Goal: Transaction & Acquisition: Purchase product/service

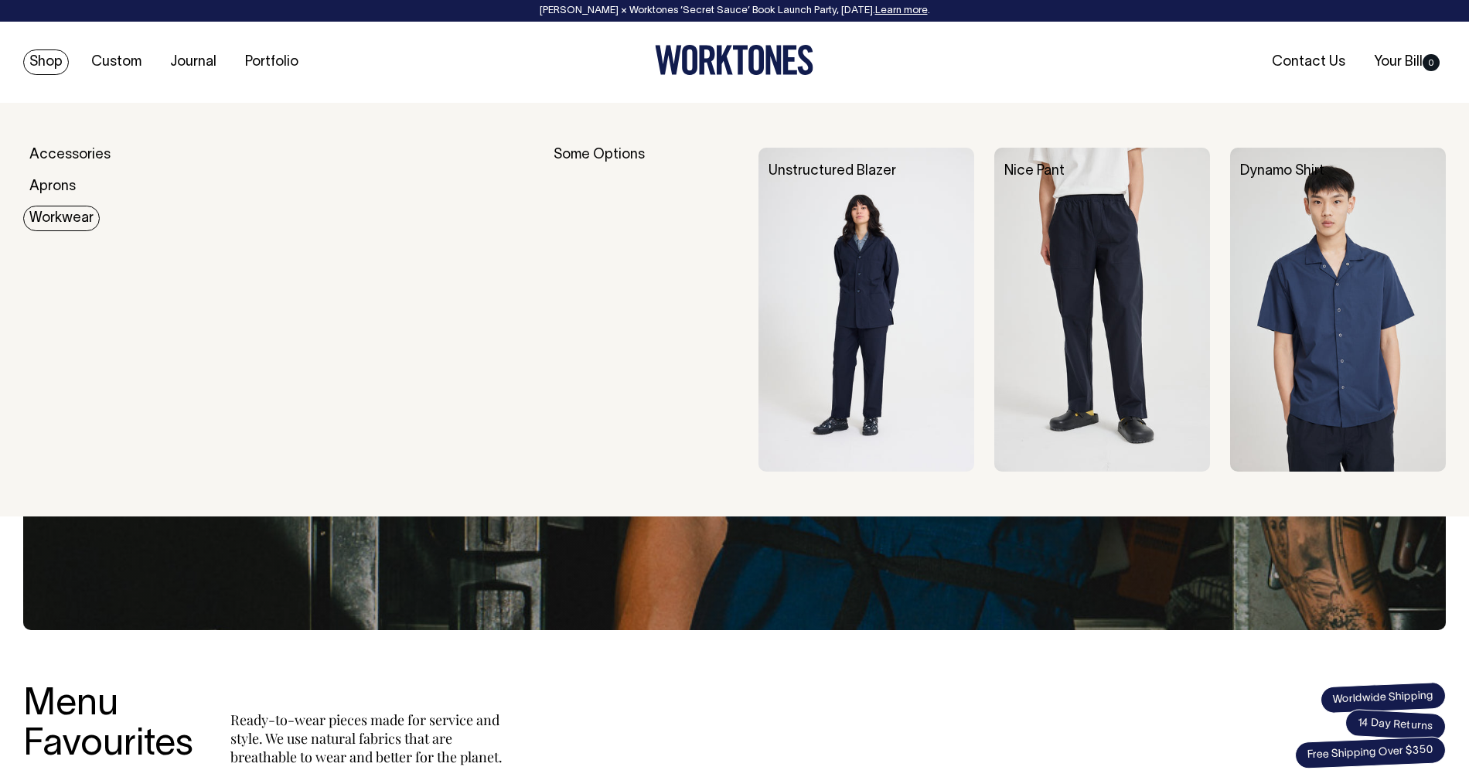
click at [58, 219] on link "Workwear" at bounding box center [61, 219] width 77 height 26
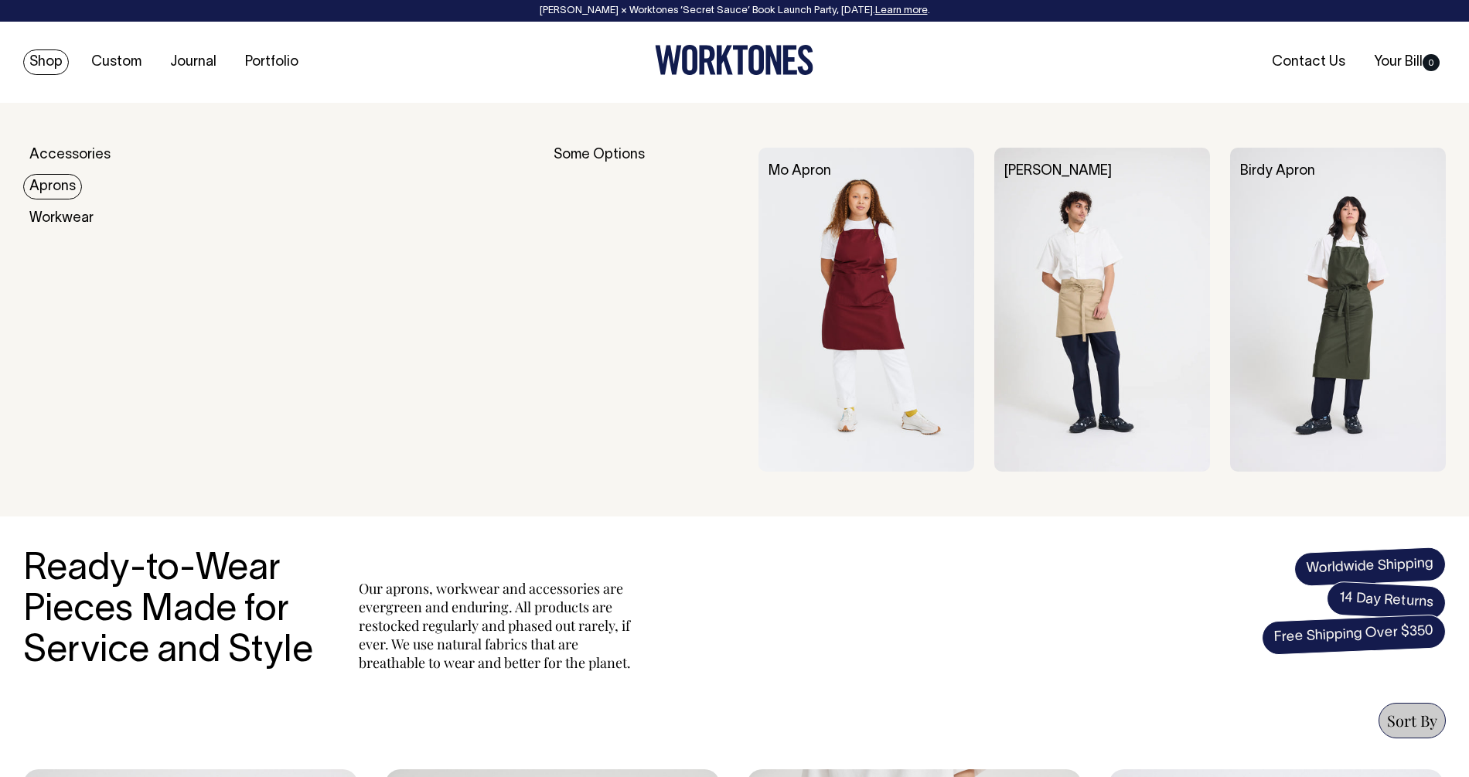
click at [53, 183] on link "Aprons" at bounding box center [52, 187] width 59 height 26
click at [60, 179] on link "Aprons" at bounding box center [52, 187] width 59 height 26
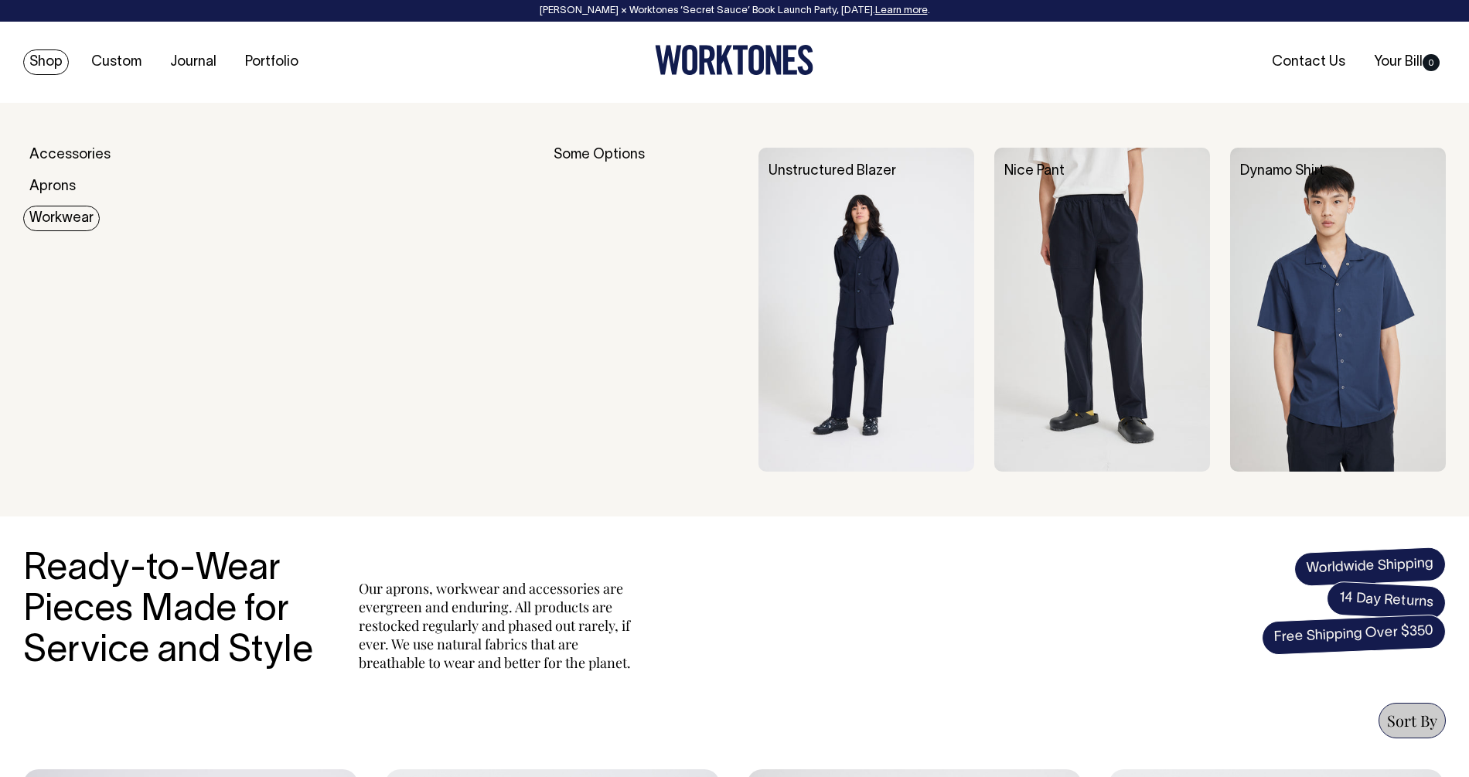
click at [49, 222] on link "Workwear" at bounding box center [61, 219] width 77 height 26
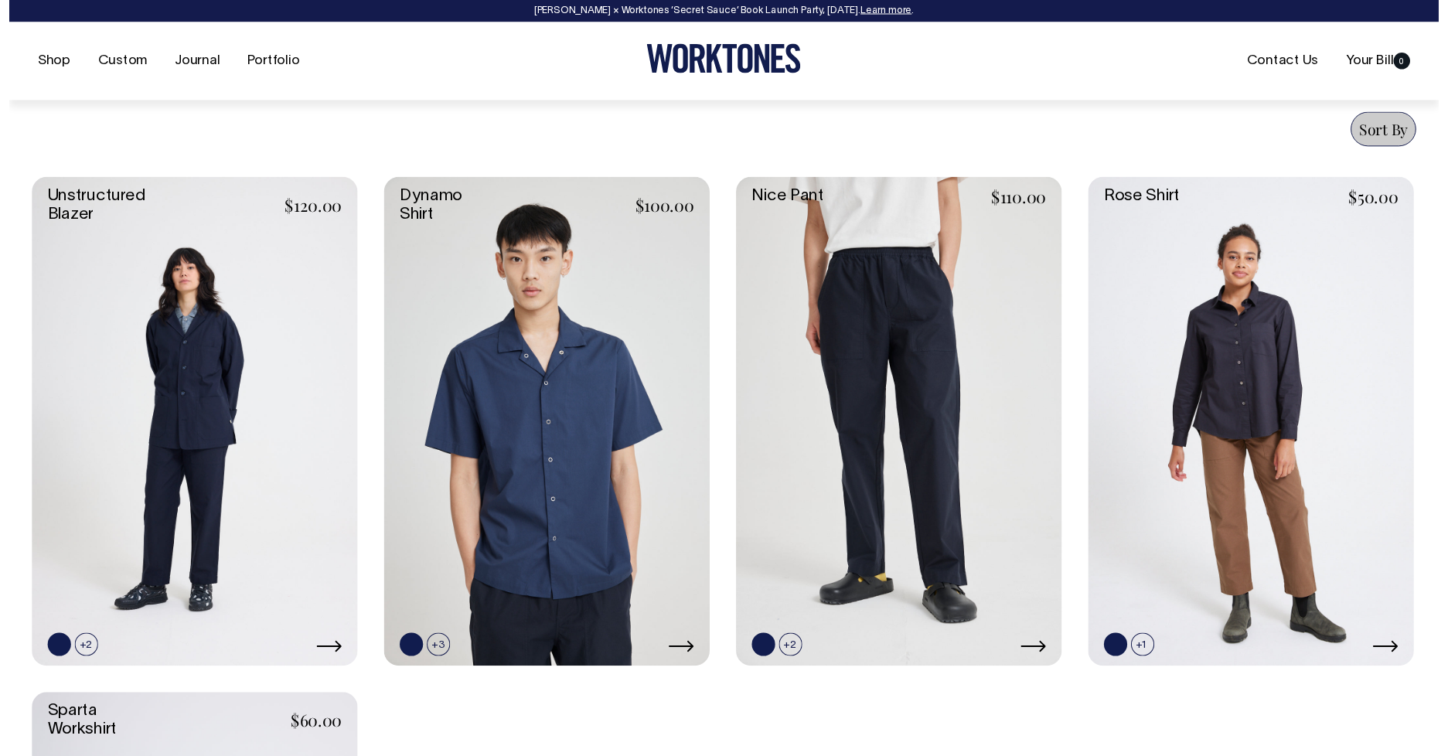
scroll to position [589, 0]
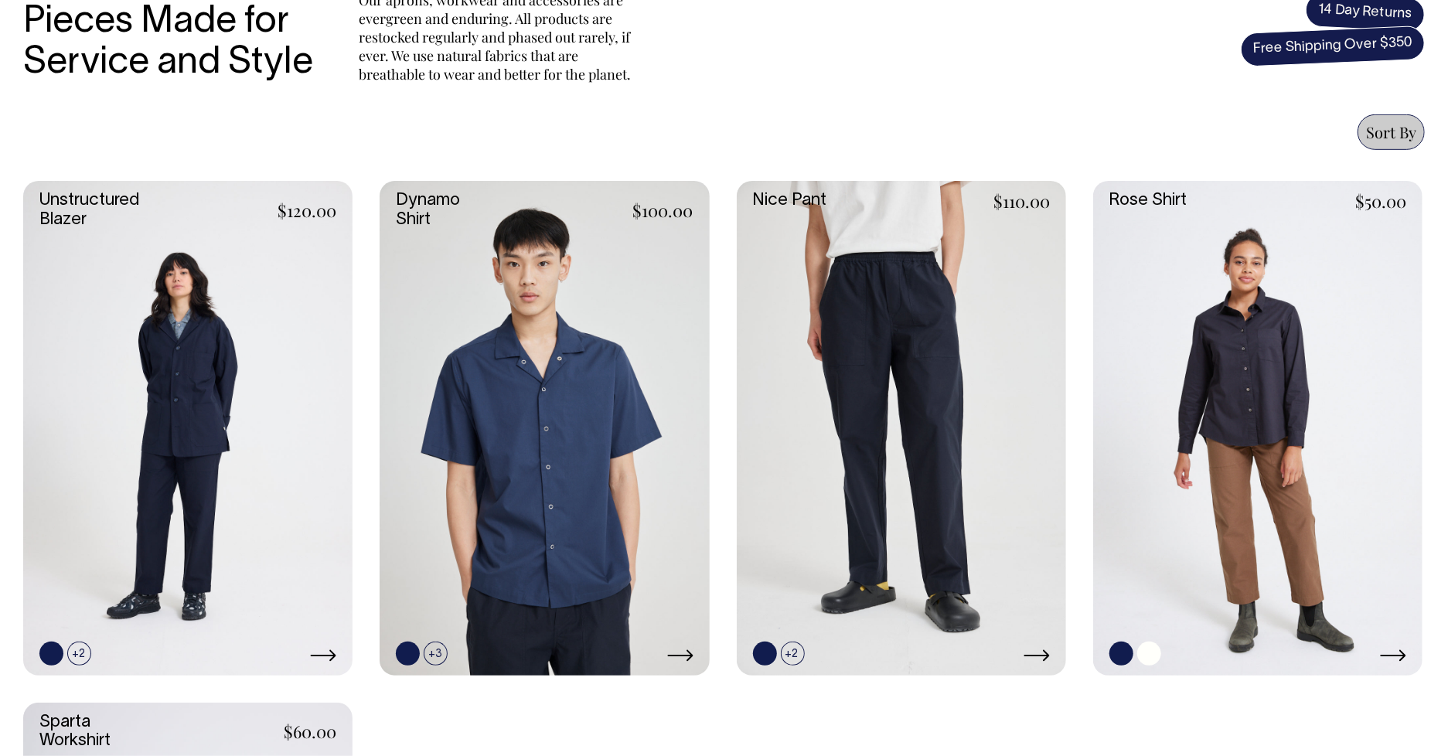
click at [1212, 333] on link at bounding box center [1258, 428] width 329 height 494
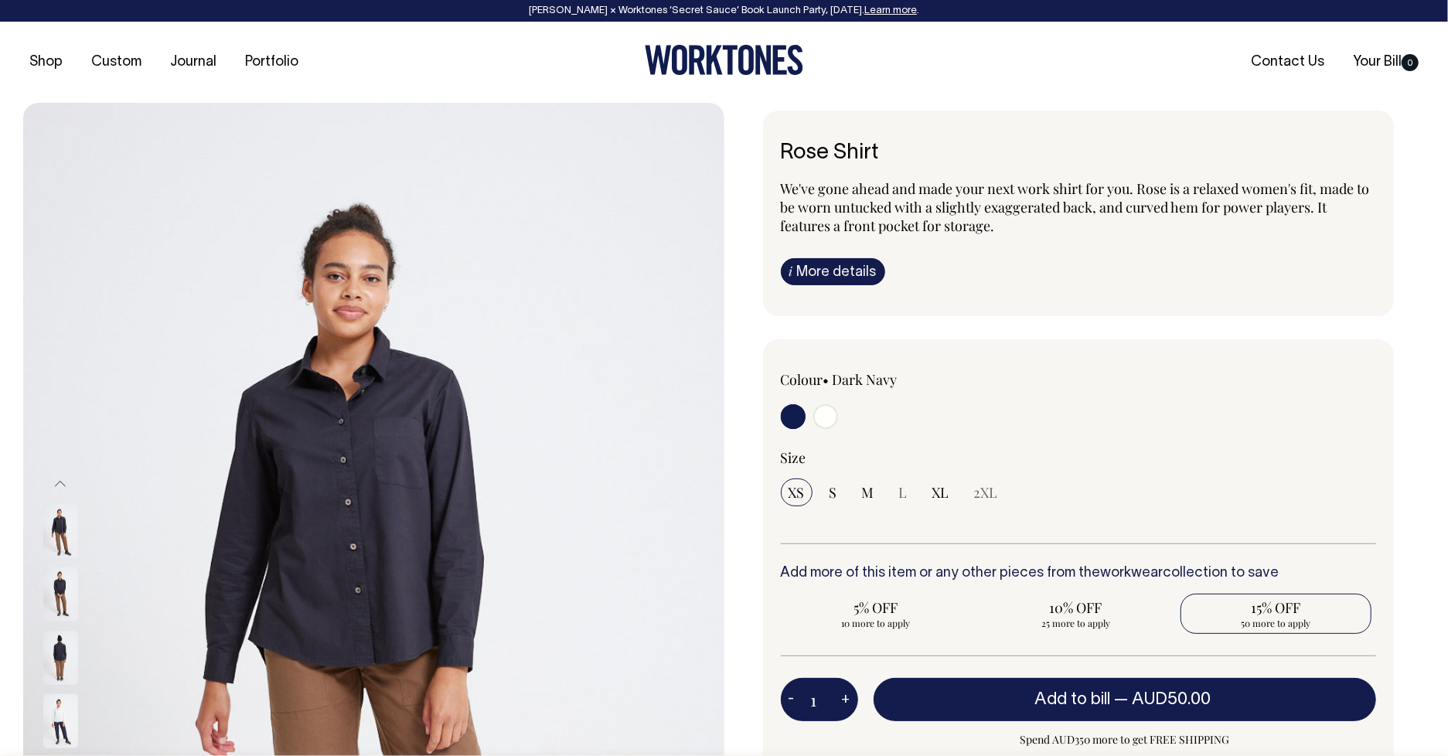
click at [1295, 612] on span "15% OFF" at bounding box center [1277, 608] width 176 height 19
click at [1295, 612] on input "15% OFF 50 more to apply" at bounding box center [1276, 614] width 191 height 40
radio input "true"
type input "50"
radio input "true"
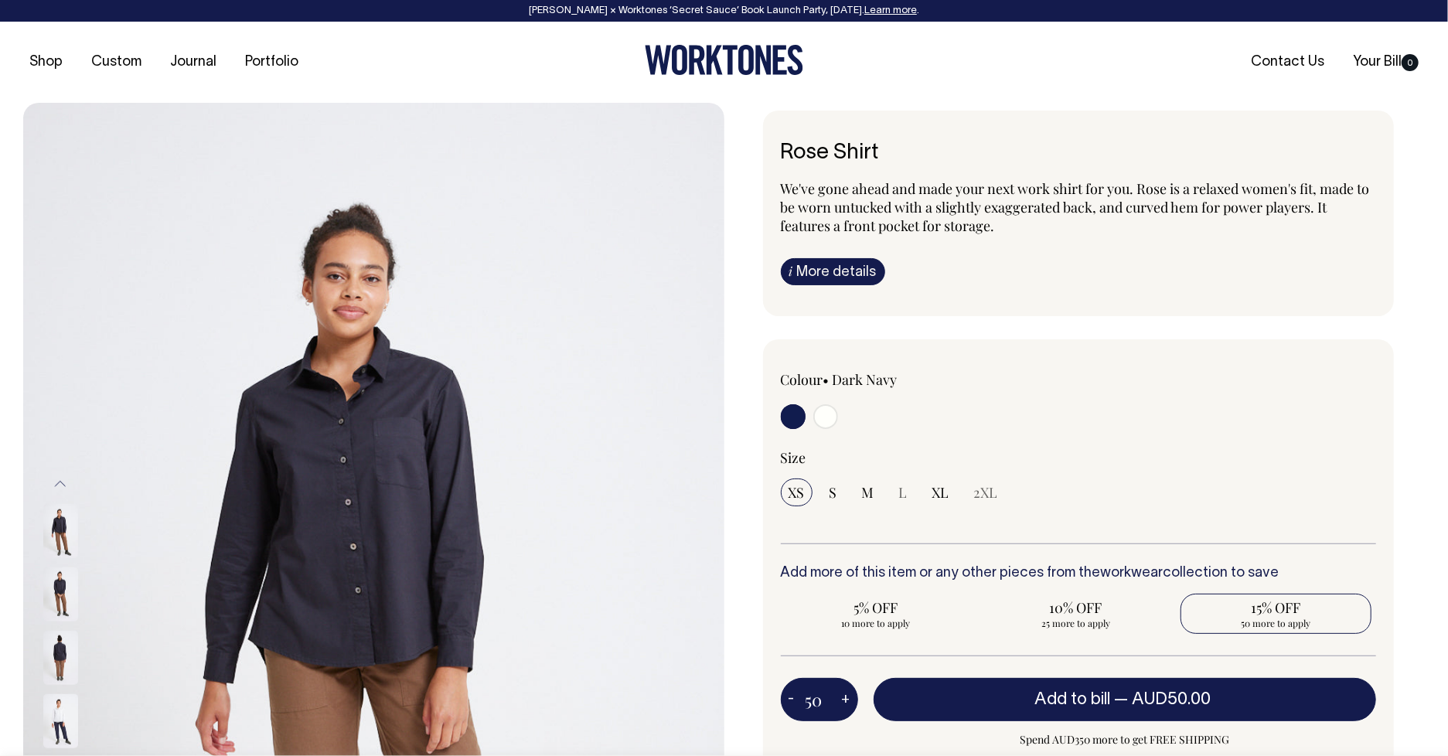
select select
type input "50"
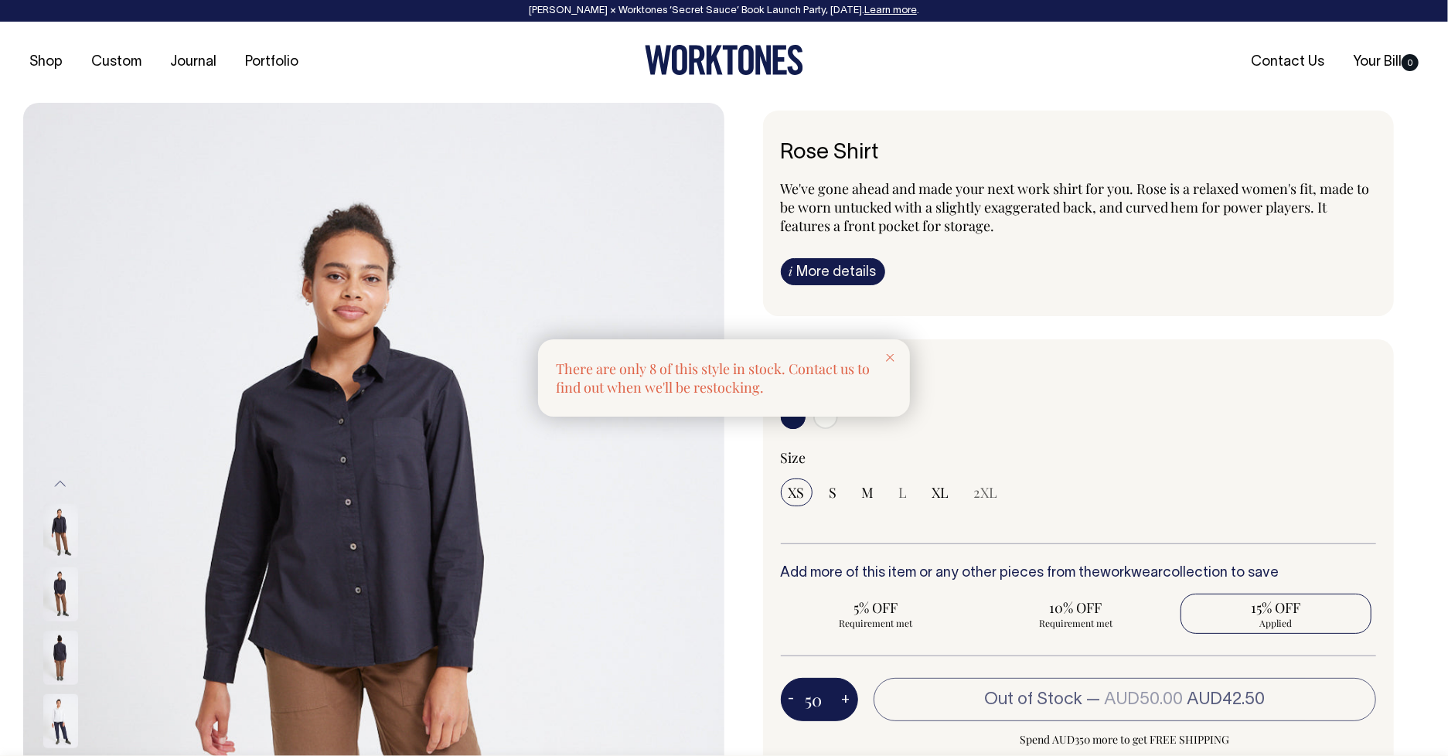
click at [893, 356] on line at bounding box center [890, 357] width 7 height 7
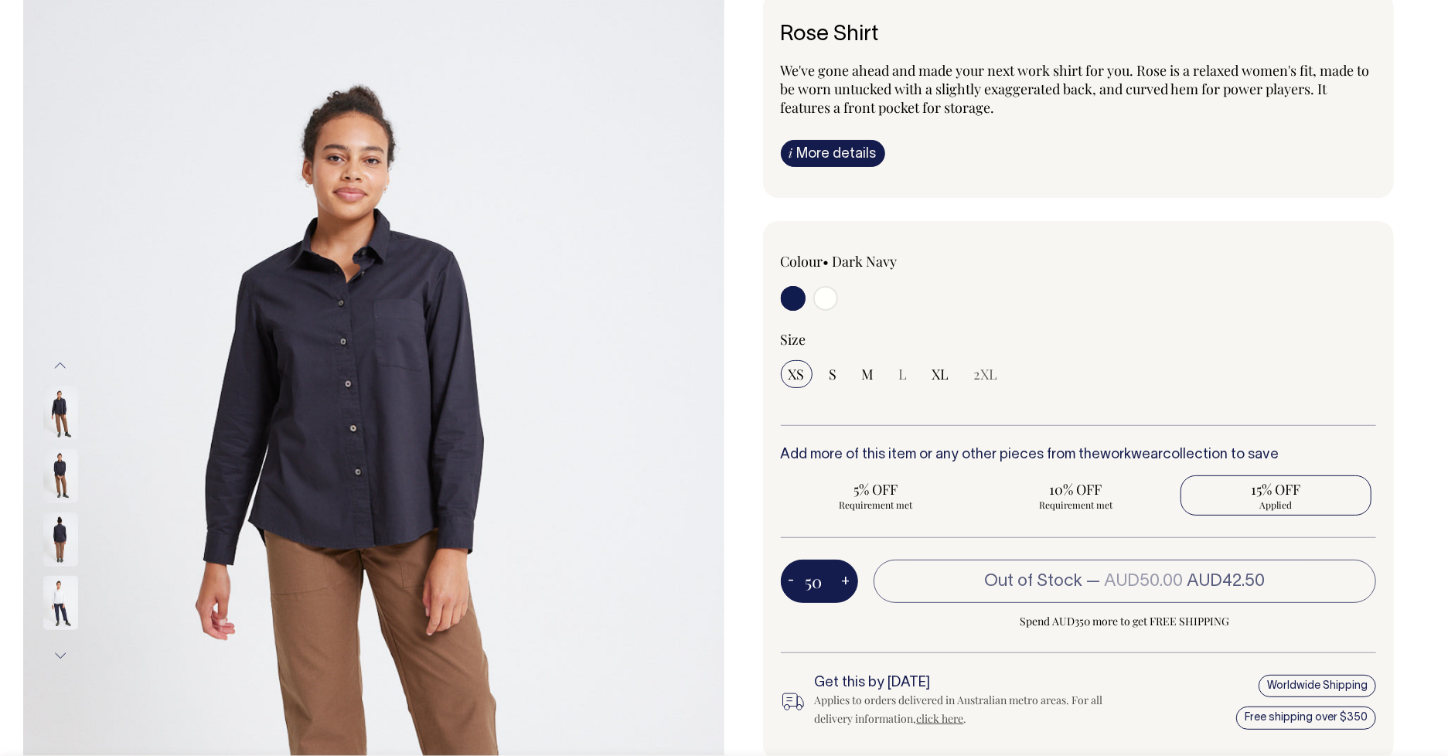
scroll to position [119, 0]
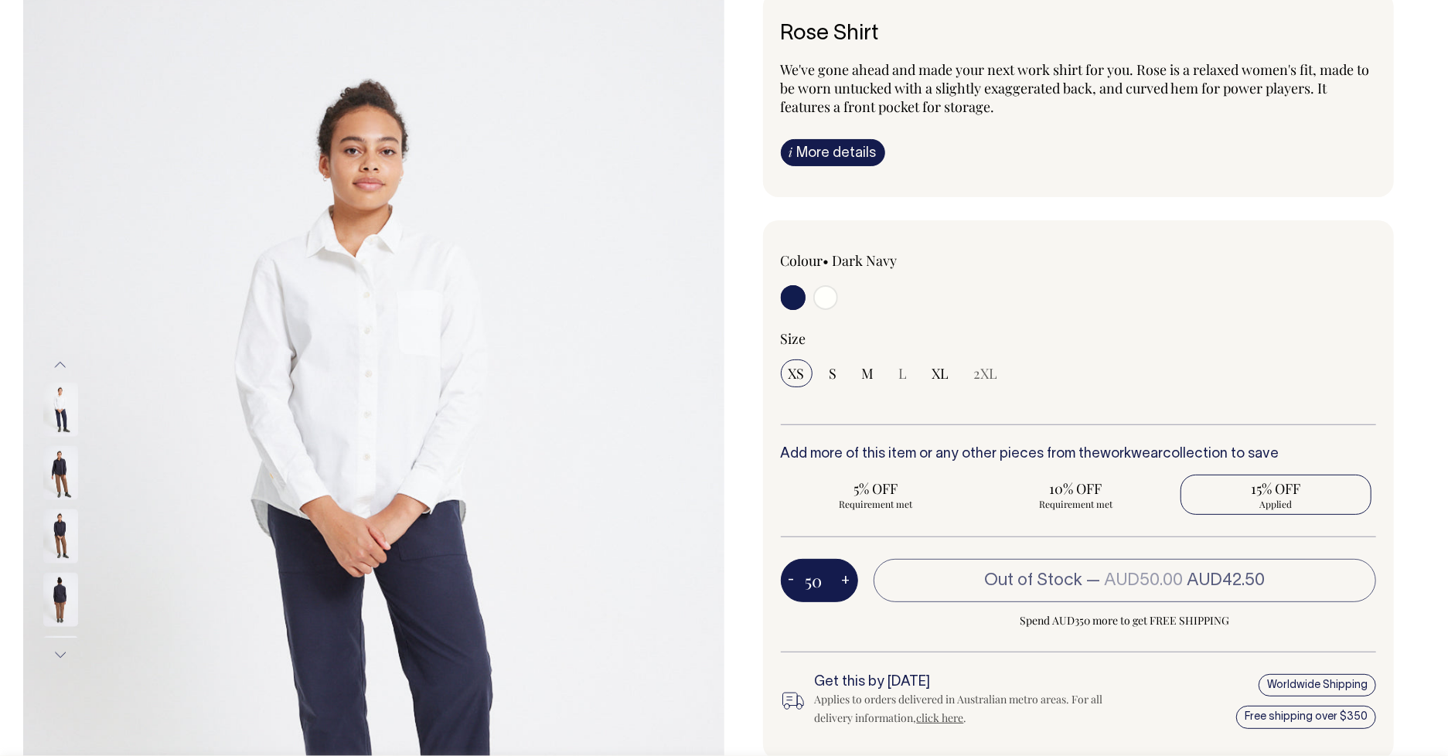
click at [899, 155] on div "i More details Material Made from 100% cotton which has been sanforised, a trea…" at bounding box center [1079, 152] width 596 height 27
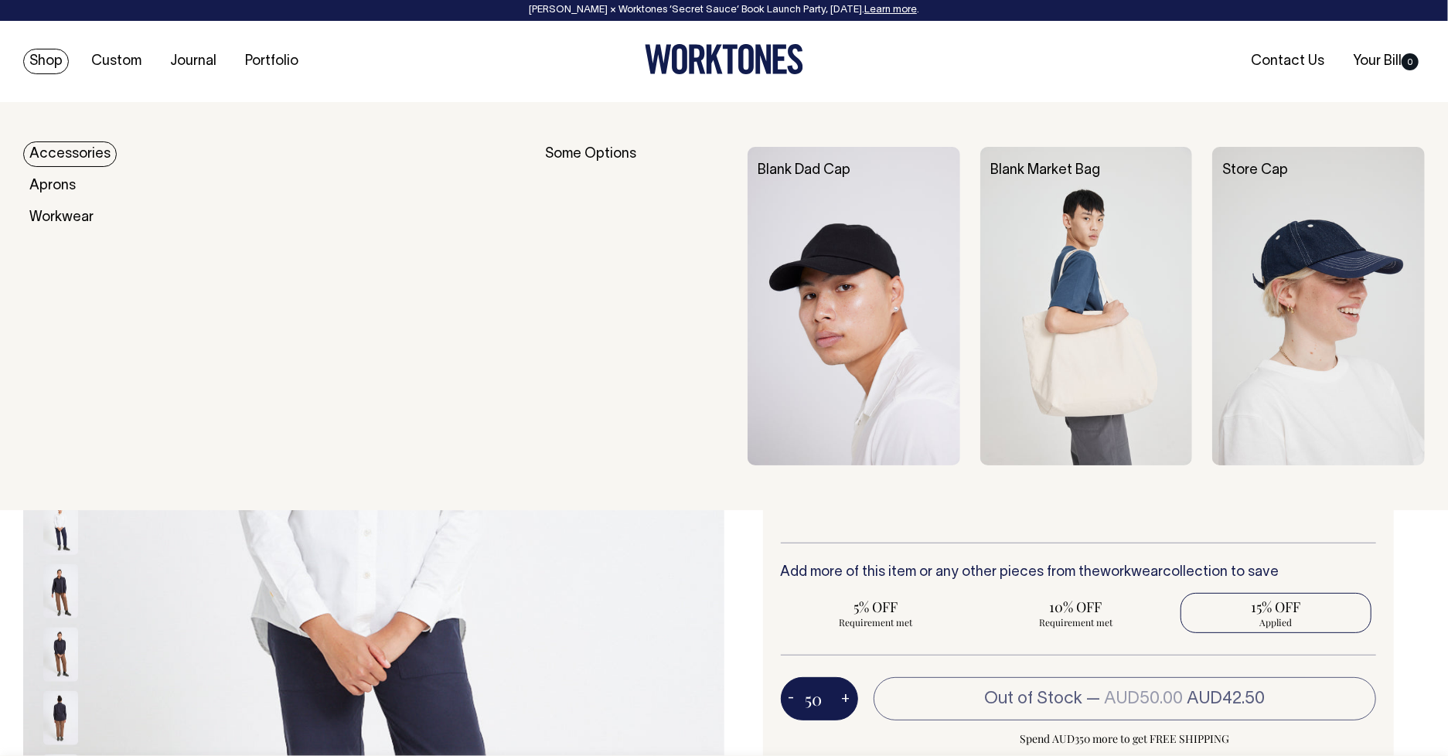
scroll to position [0, 0]
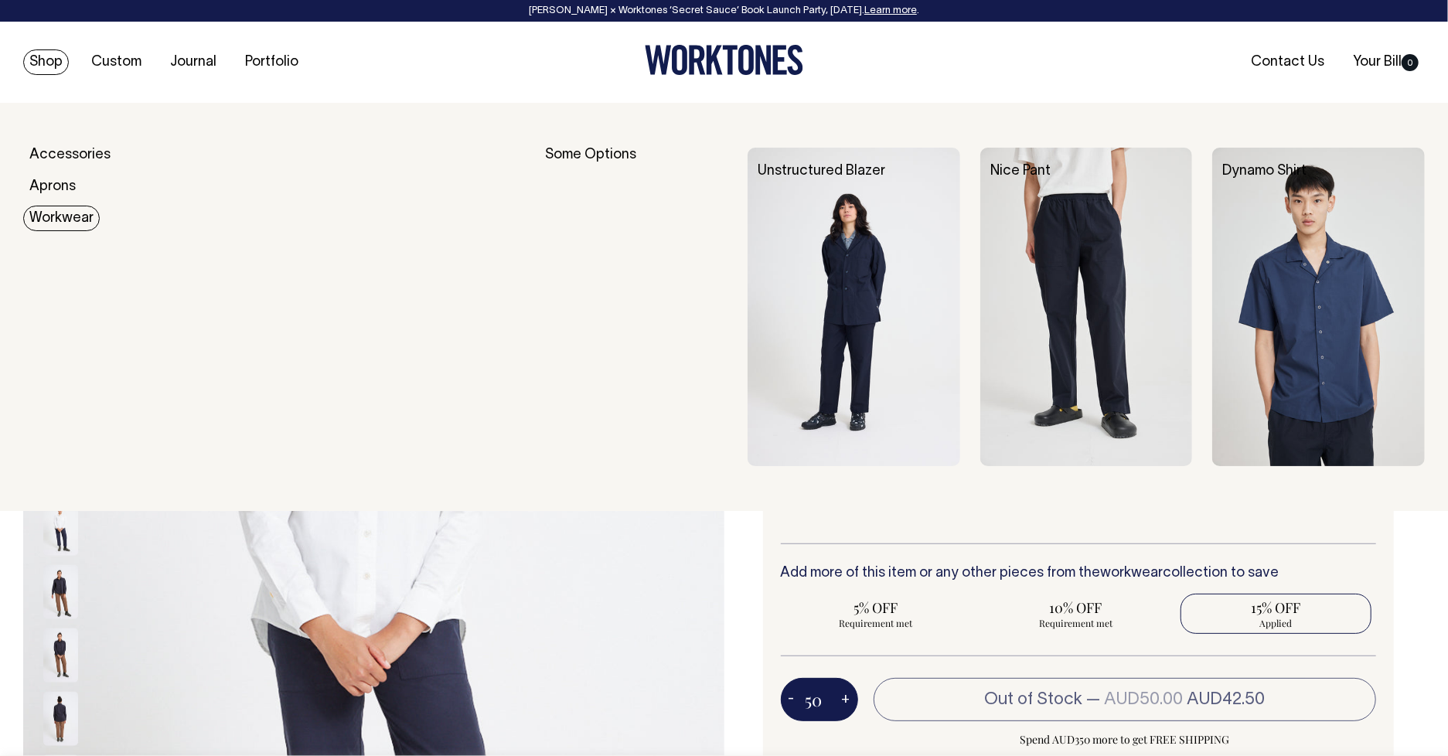
click at [72, 213] on link "Workwear" at bounding box center [61, 219] width 77 height 26
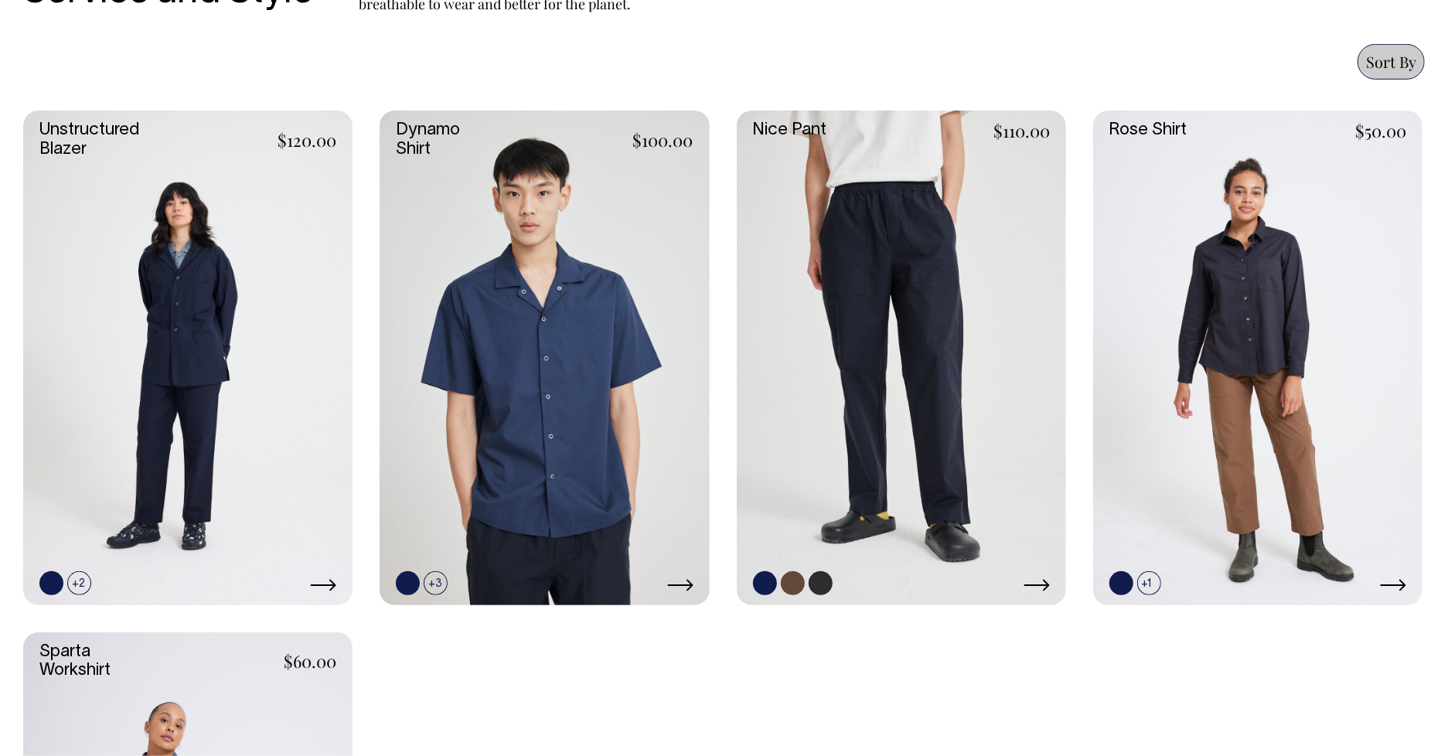
scroll to position [657, 0]
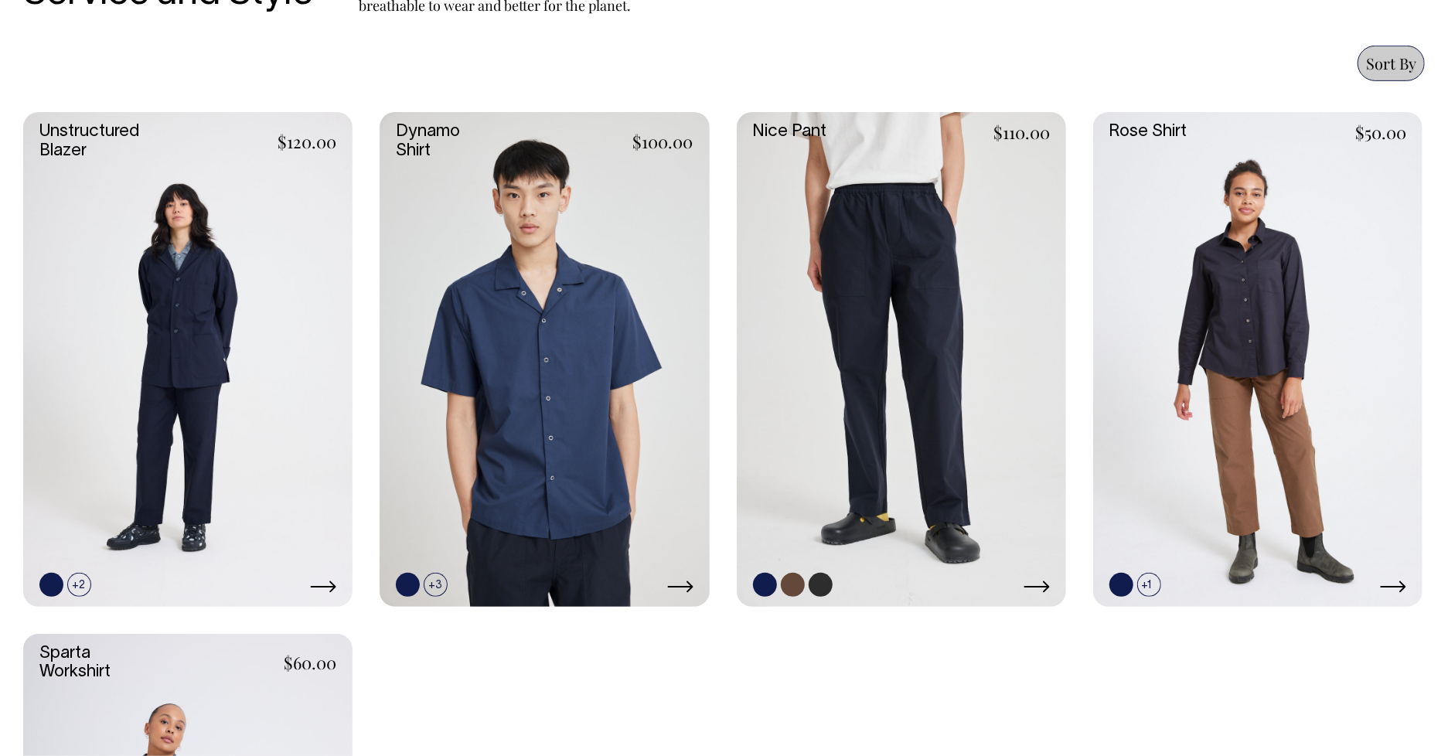
click at [912, 360] on link at bounding box center [901, 359] width 329 height 494
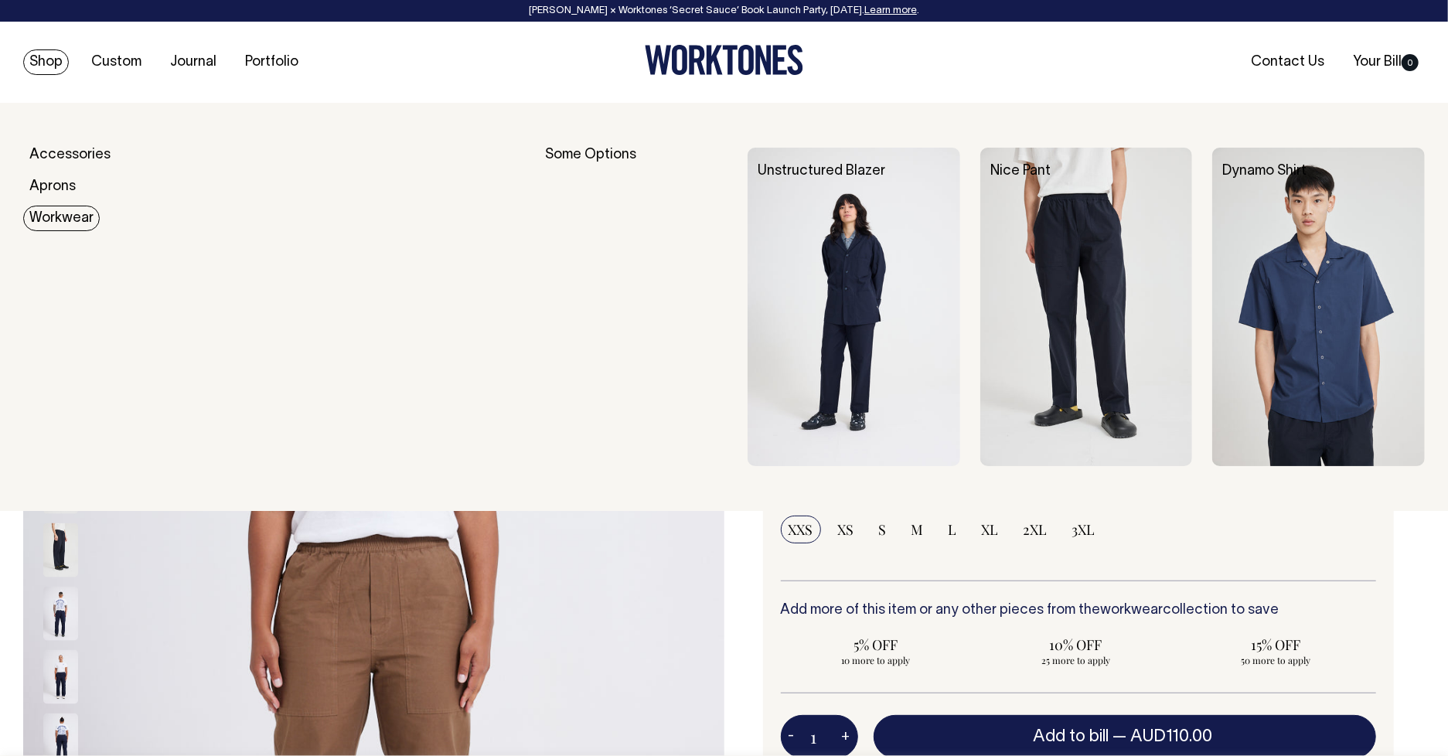
click at [73, 219] on link "Workwear" at bounding box center [61, 219] width 77 height 26
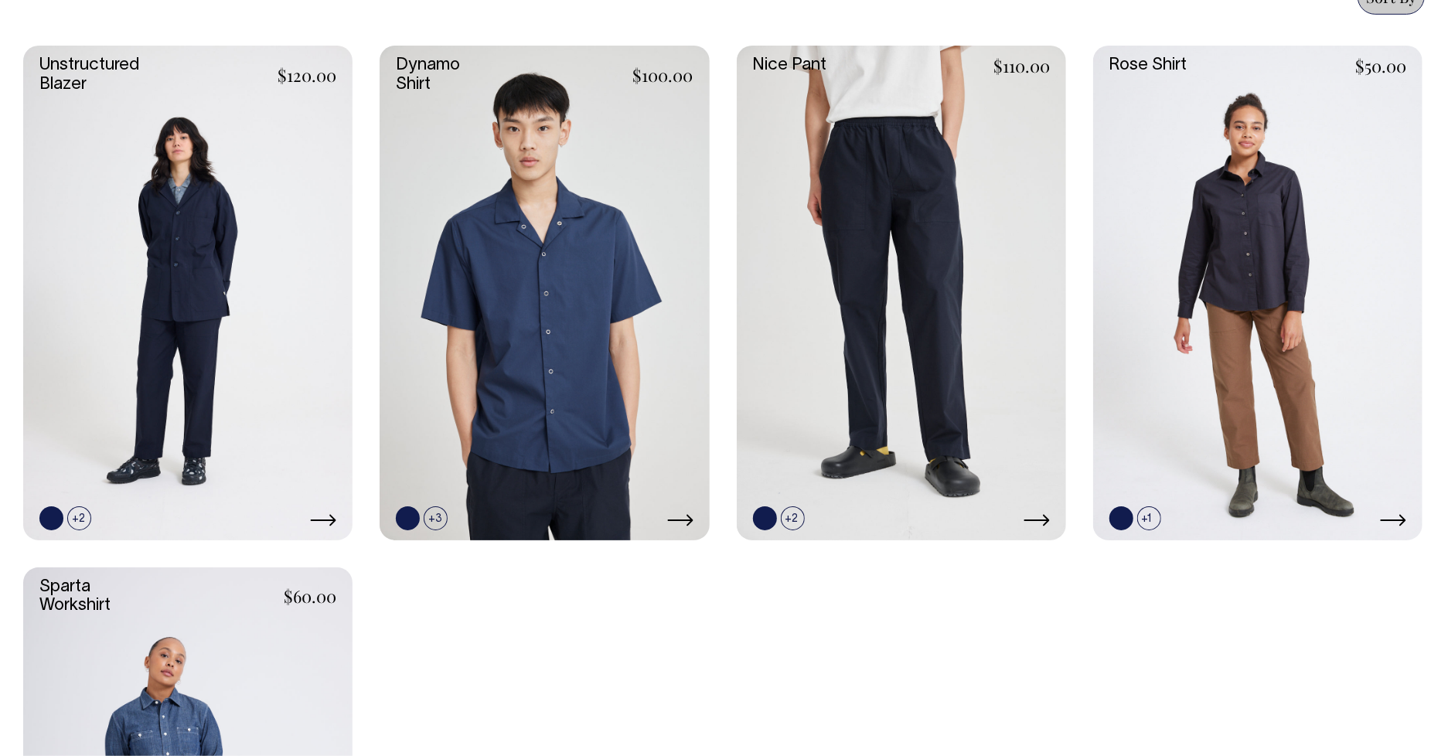
scroll to position [722, 0]
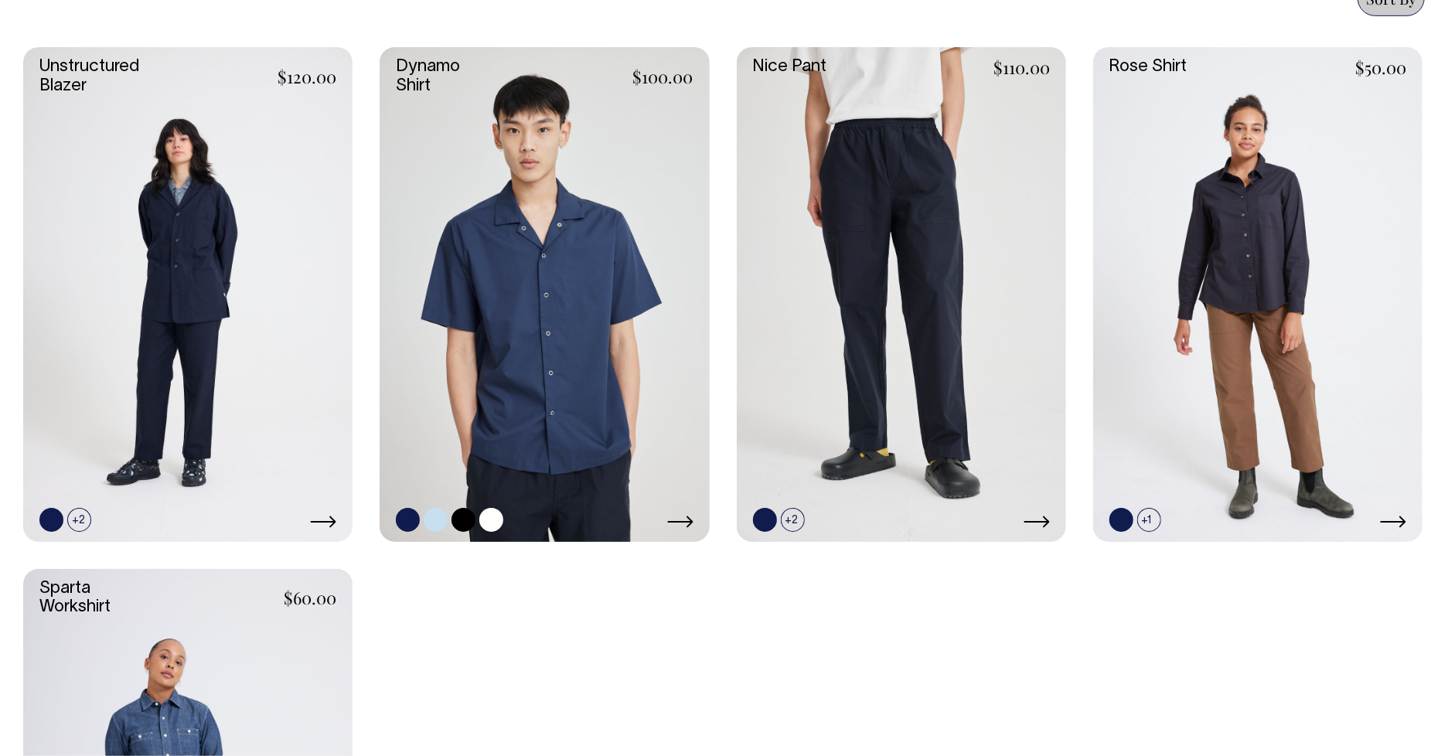
click at [523, 378] on link at bounding box center [544, 294] width 329 height 494
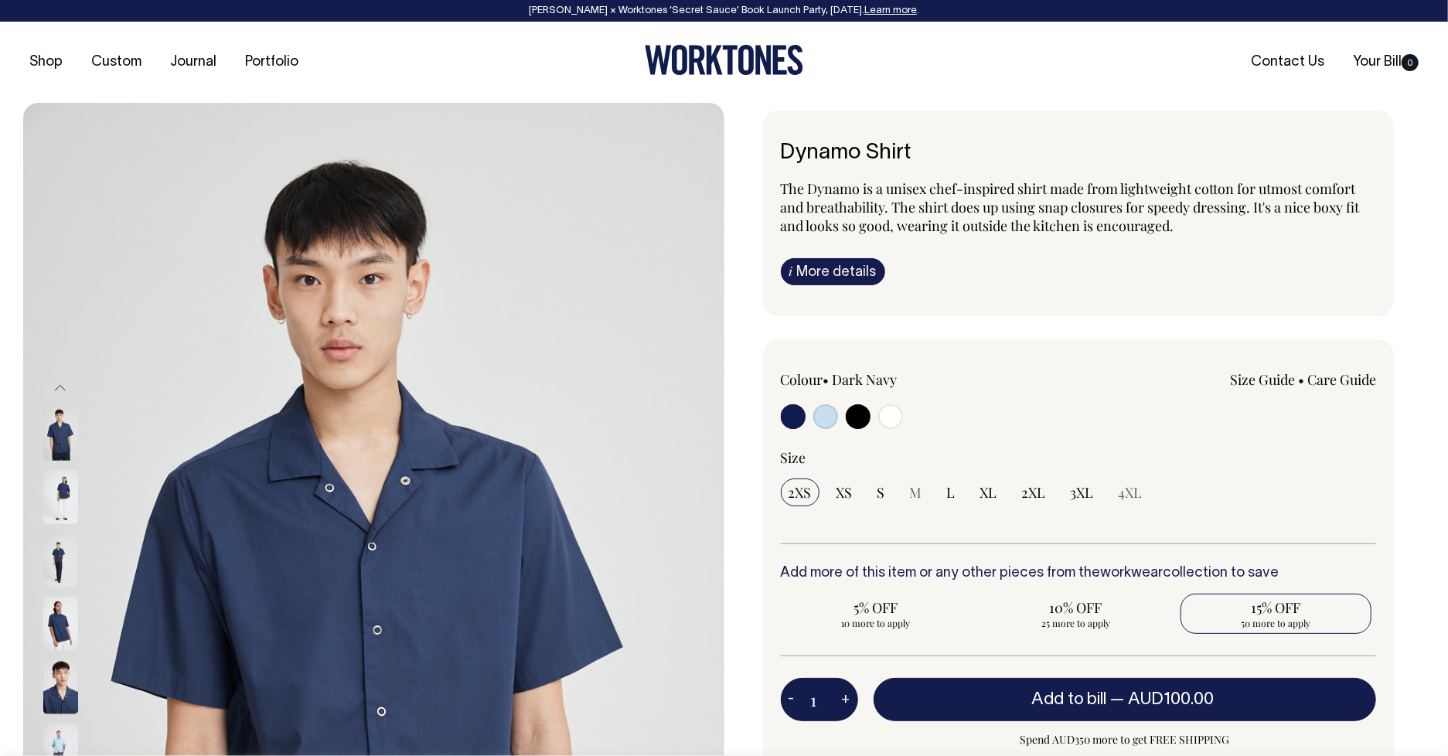
click at [1291, 607] on span "15% OFF" at bounding box center [1277, 608] width 176 height 19
click at [1291, 607] on input "15% OFF 50 more to apply" at bounding box center [1276, 614] width 191 height 40
radio input "true"
type input "50"
radio input "true"
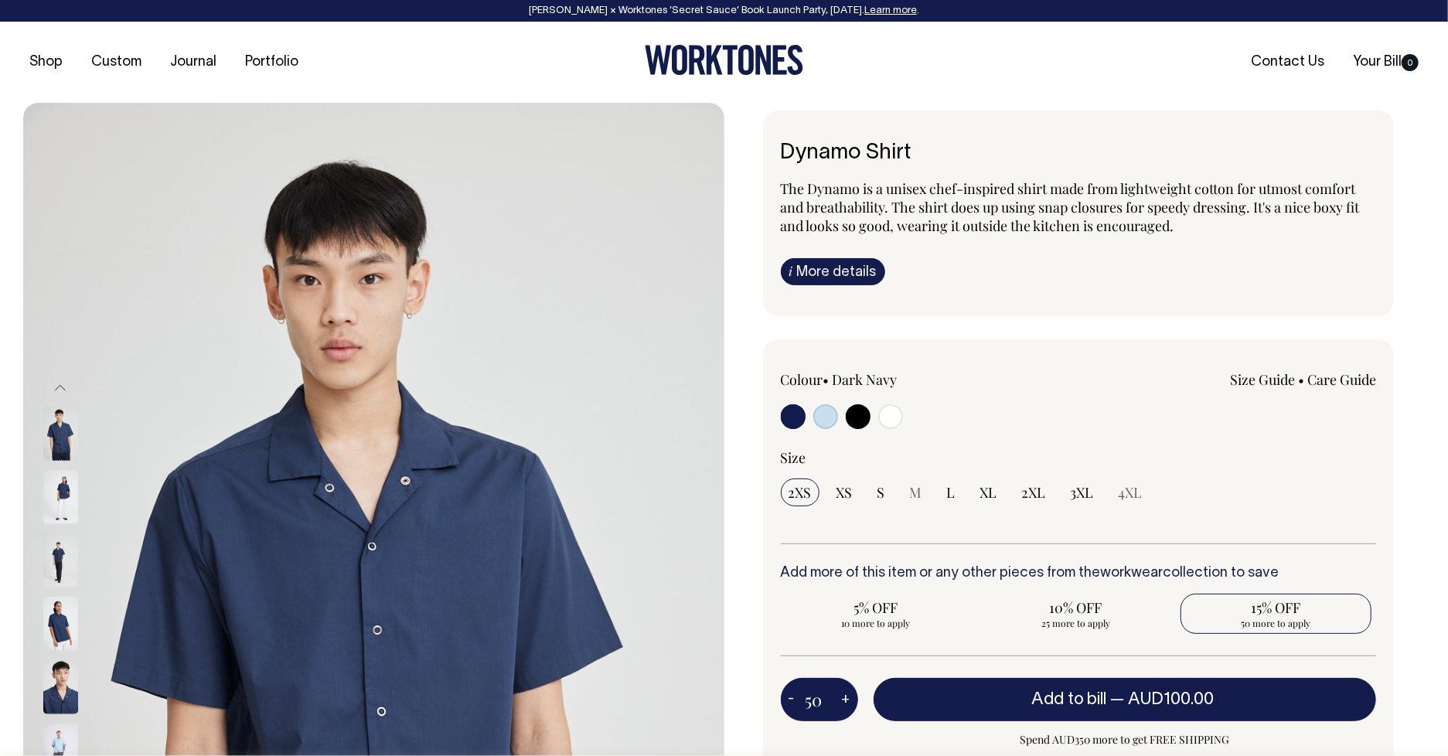
select select
type input "50"
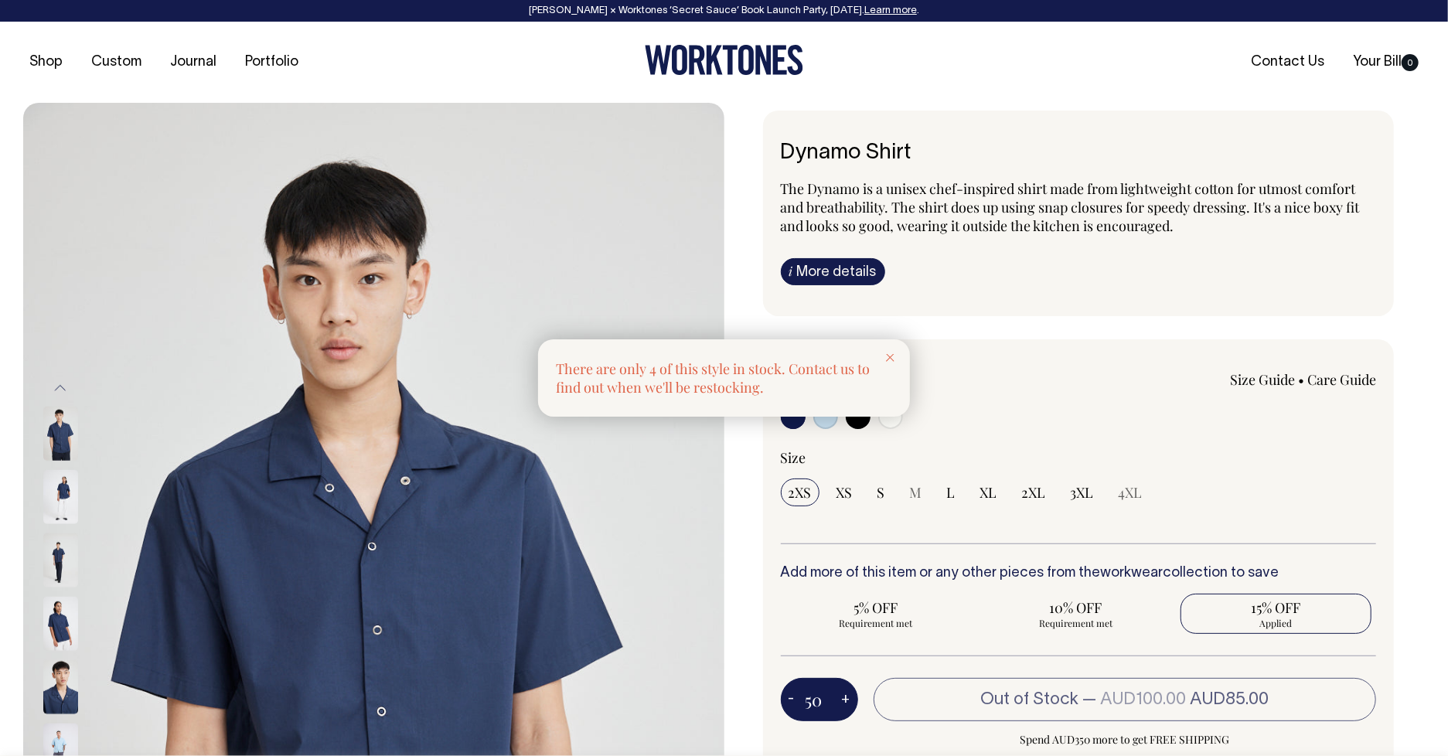
click at [889, 353] on div at bounding box center [890, 356] width 39 height 34
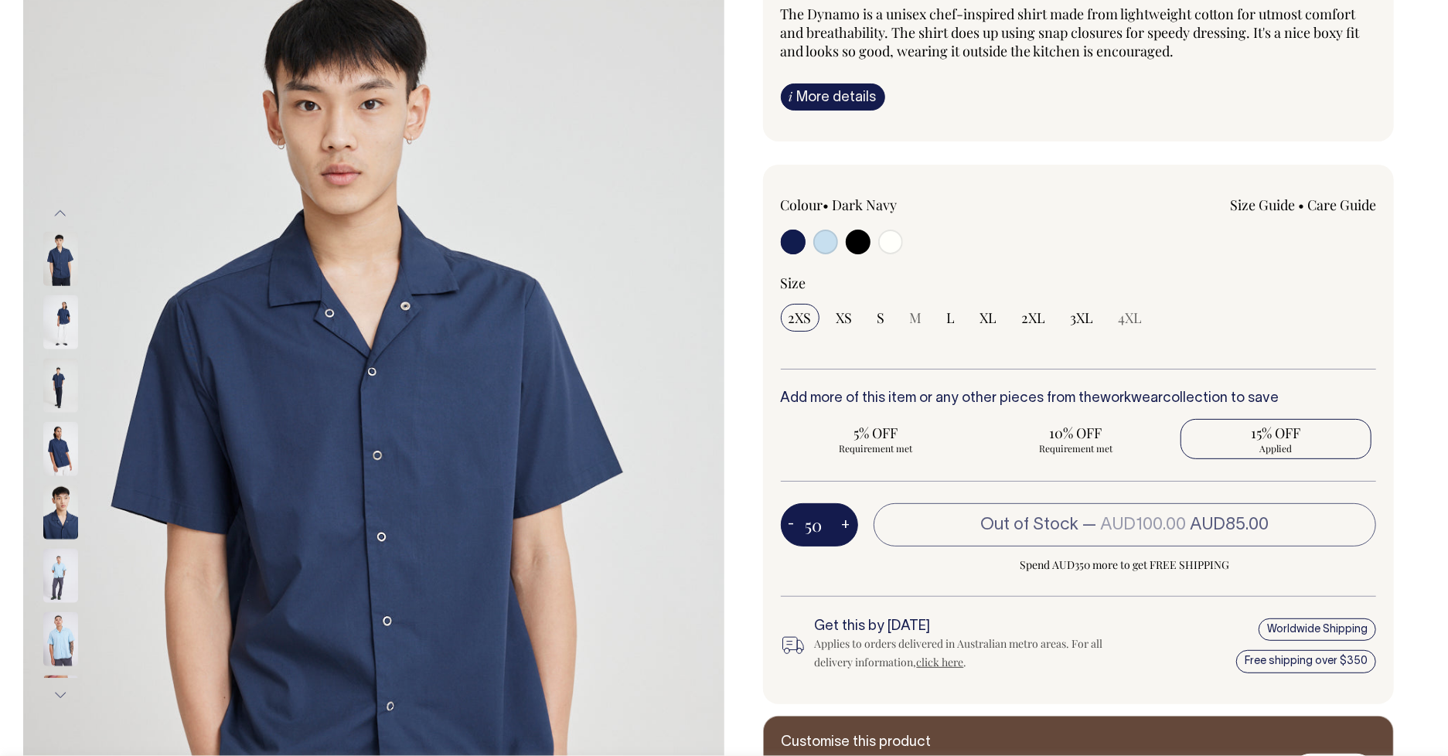
scroll to position [176, 0]
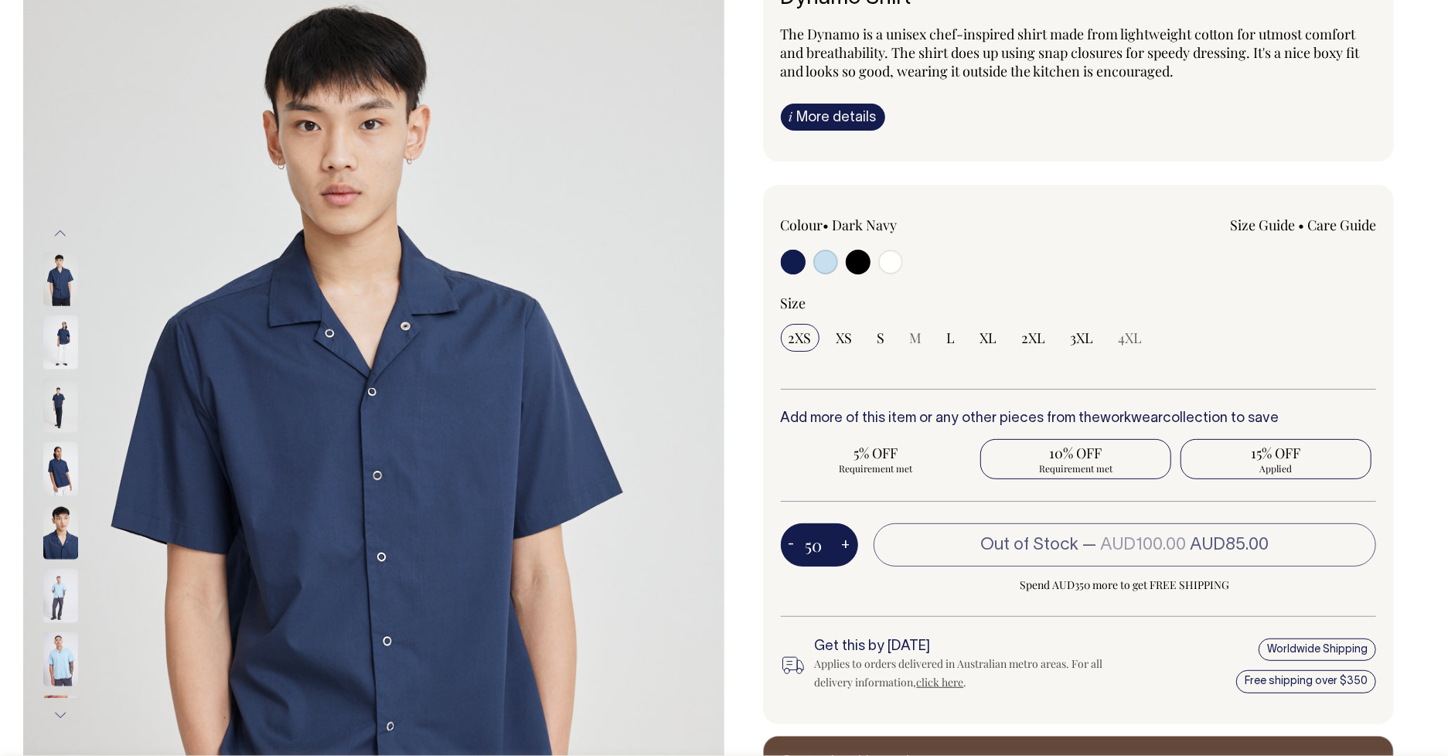
click at [1090, 467] on span "Requirement met" at bounding box center [1076, 468] width 176 height 12
click at [1090, 467] on input "10% OFF Requirement met" at bounding box center [1076, 459] width 191 height 40
radio input "true"
type input "25"
radio input "true"
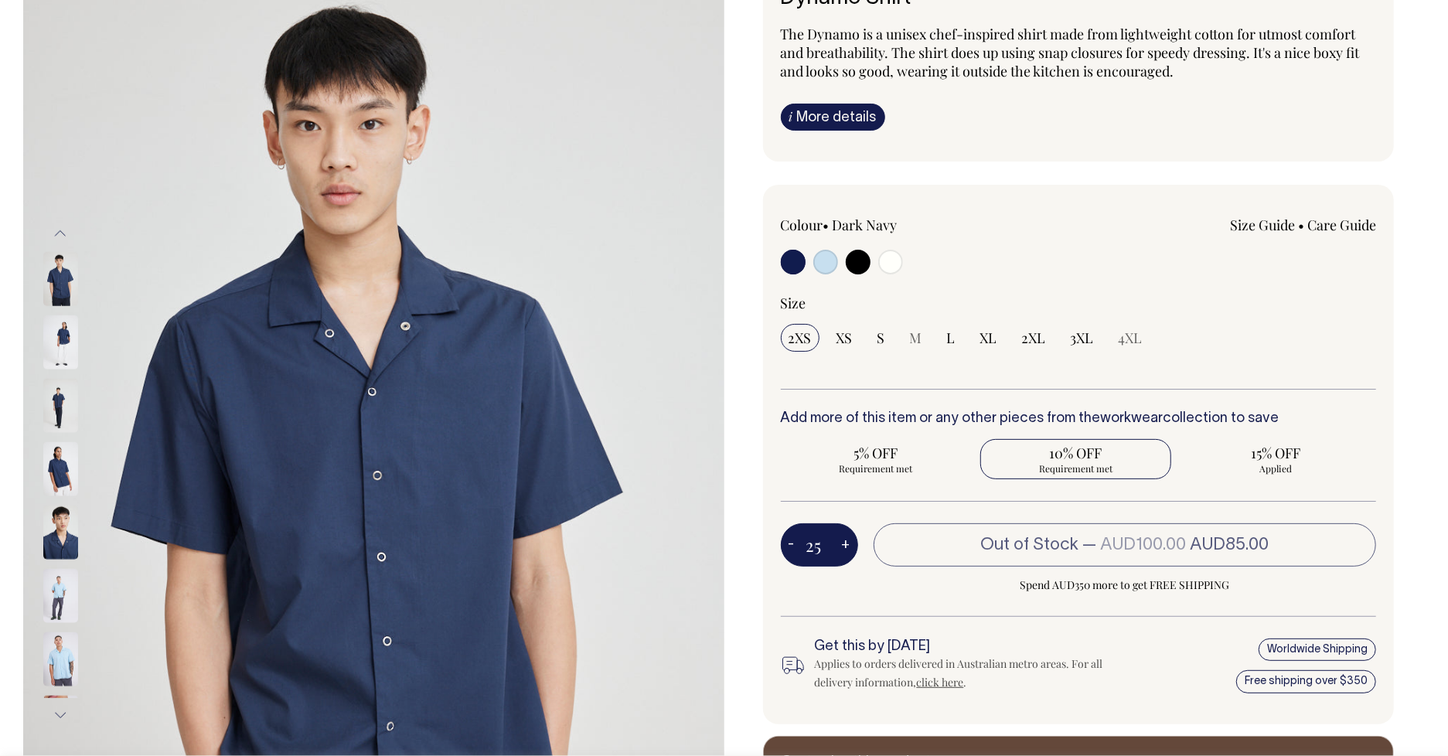
select select
type input "25"
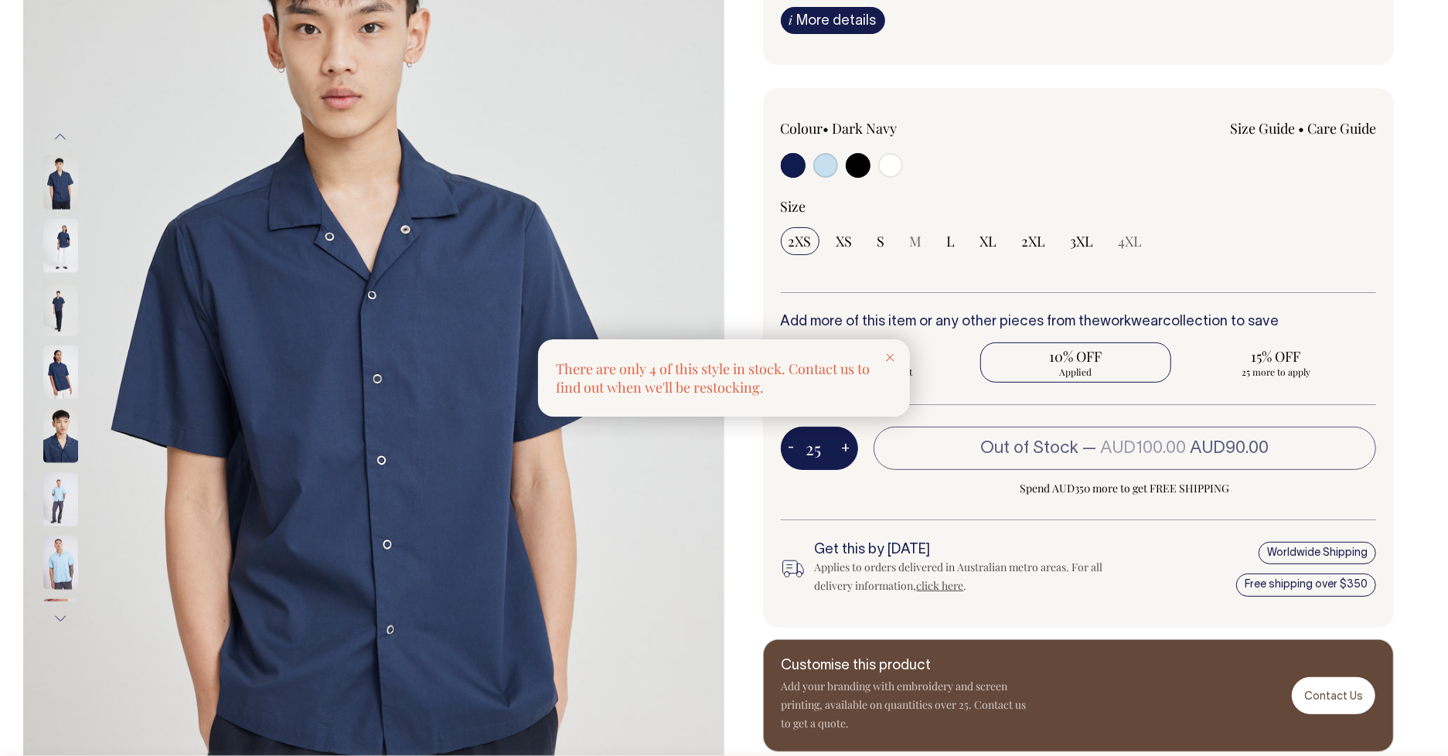
scroll to position [251, 0]
click at [887, 363] on div at bounding box center [890, 356] width 39 height 34
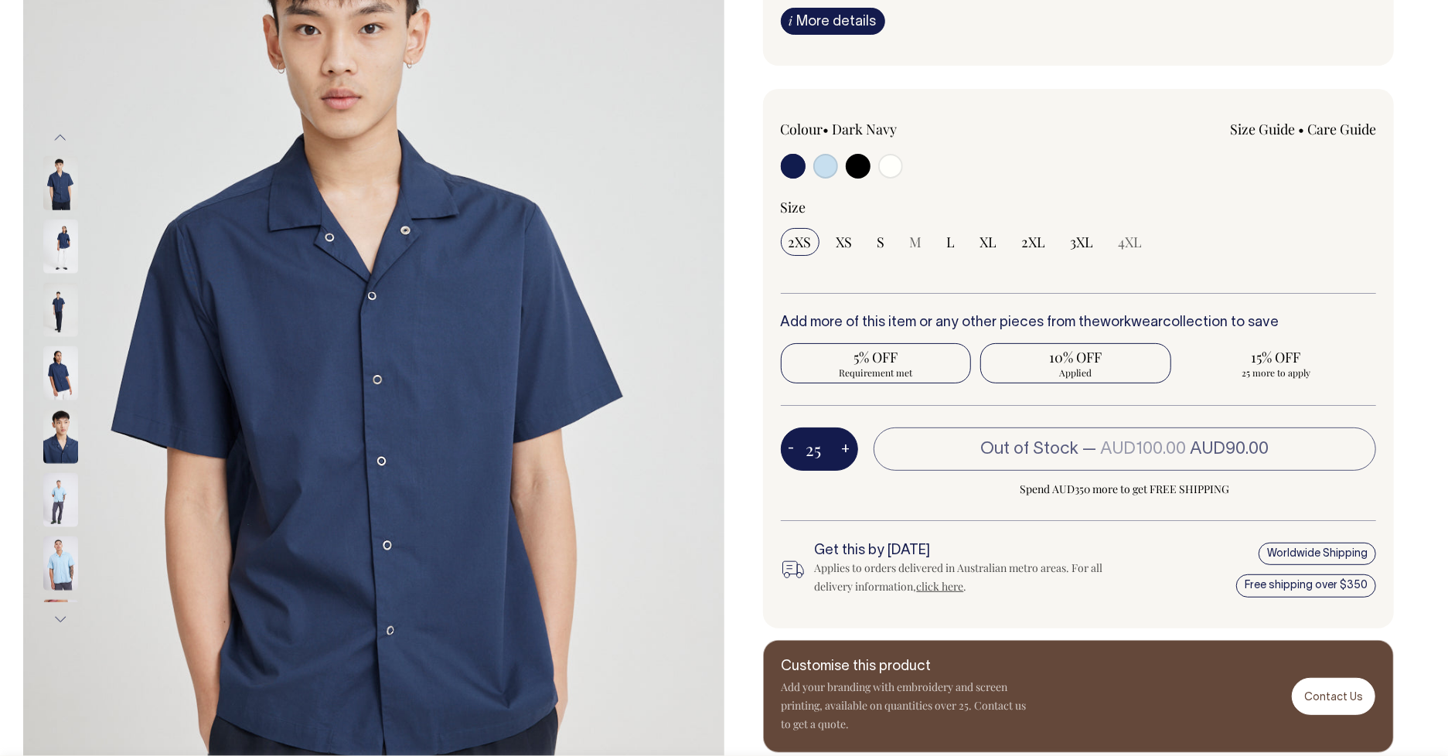
click at [896, 370] on span "Requirement met" at bounding box center [877, 373] width 176 height 12
click at [896, 370] on input "5% OFF Requirement met" at bounding box center [876, 363] width 191 height 40
radio input "true"
type input "10"
radio input "true"
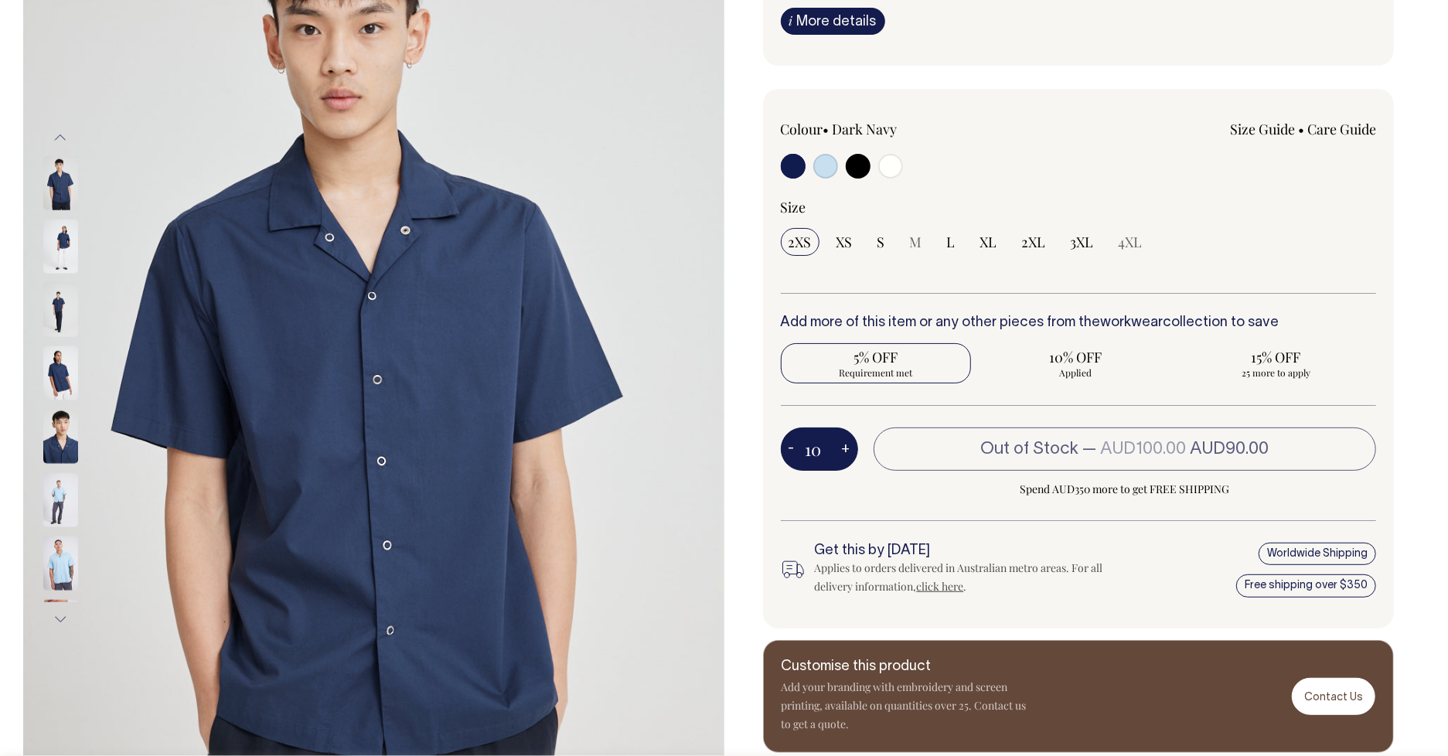
select select
type input "10"
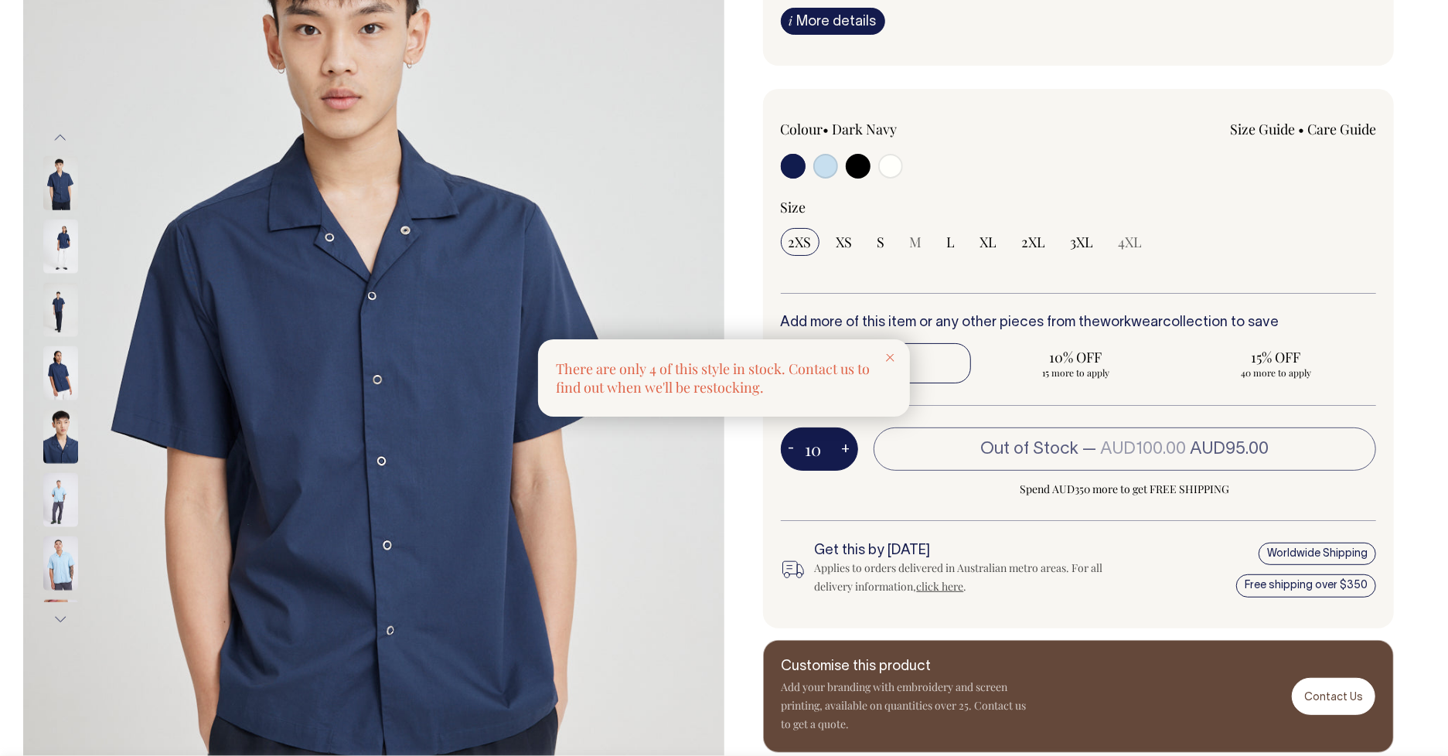
click at [1234, 223] on div at bounding box center [724, 378] width 1448 height 756
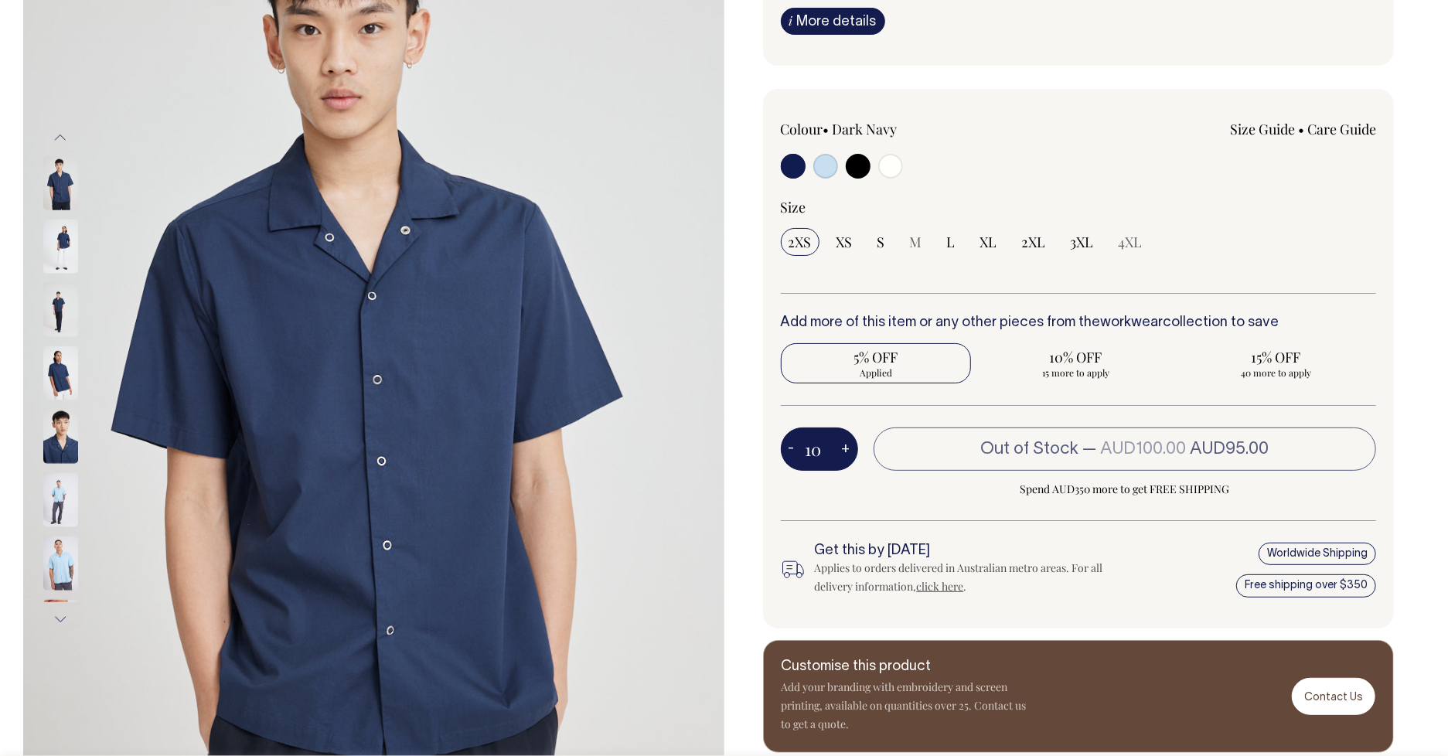
click at [790, 452] on button "-" at bounding box center [792, 449] width 22 height 31
type input "9"
radio input "false"
type input "9"
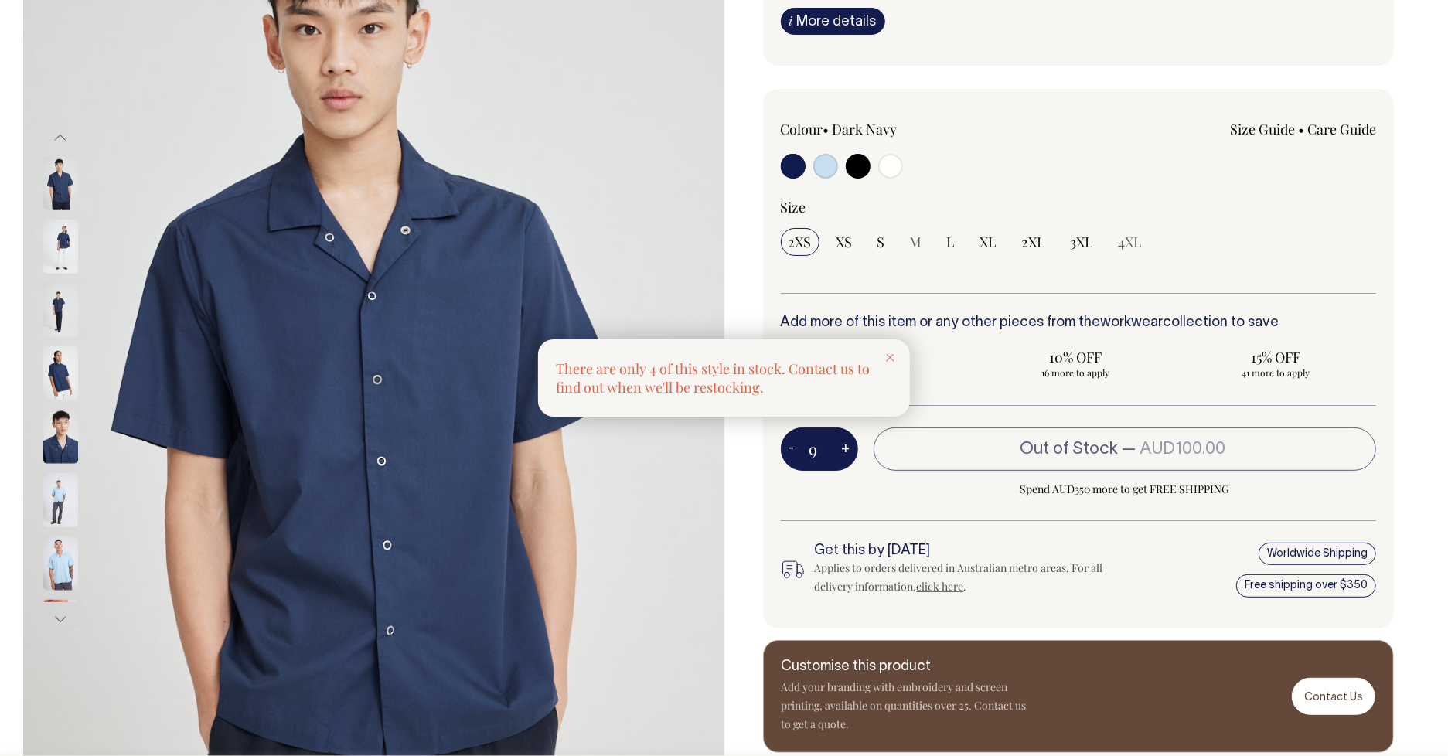
click at [790, 452] on div at bounding box center [724, 378] width 1448 height 756
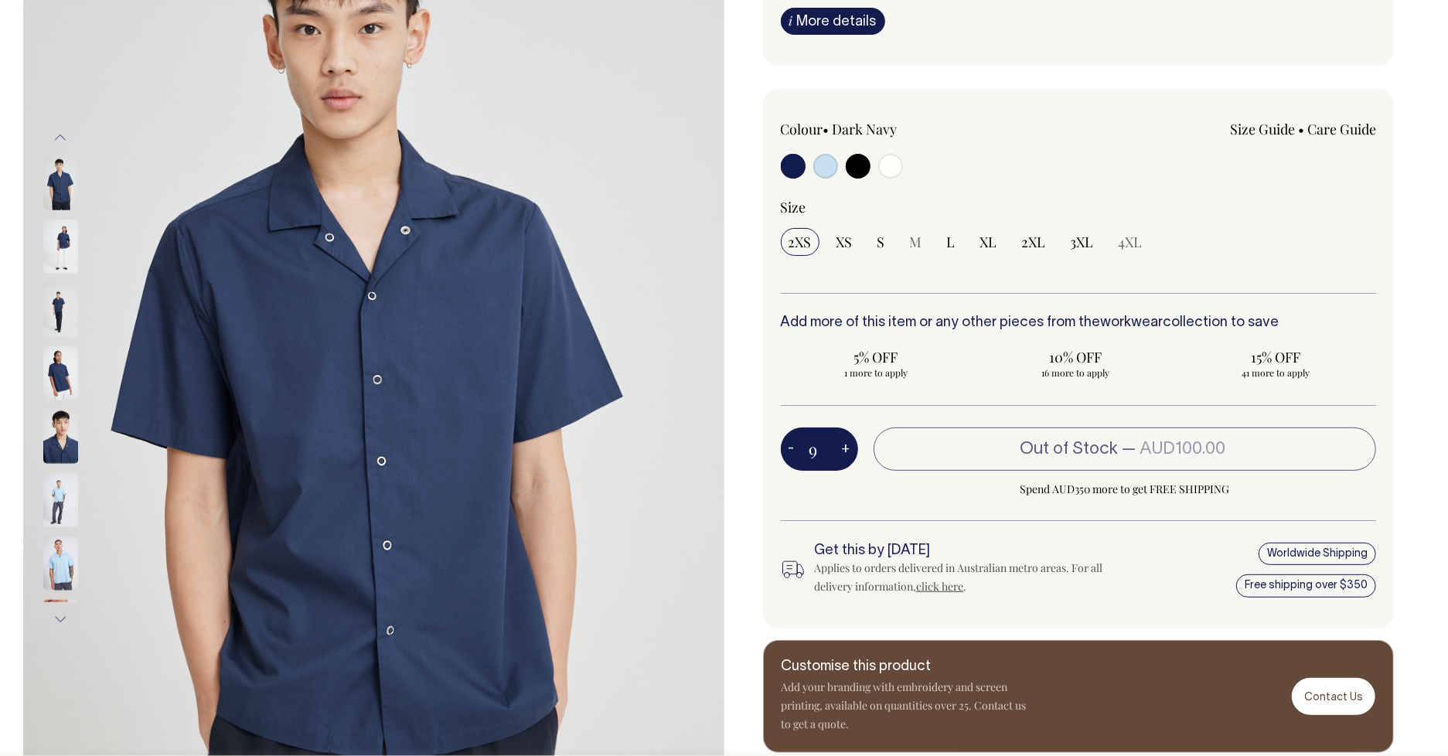
click at [790, 452] on button "-" at bounding box center [792, 449] width 22 height 31
type input "8"
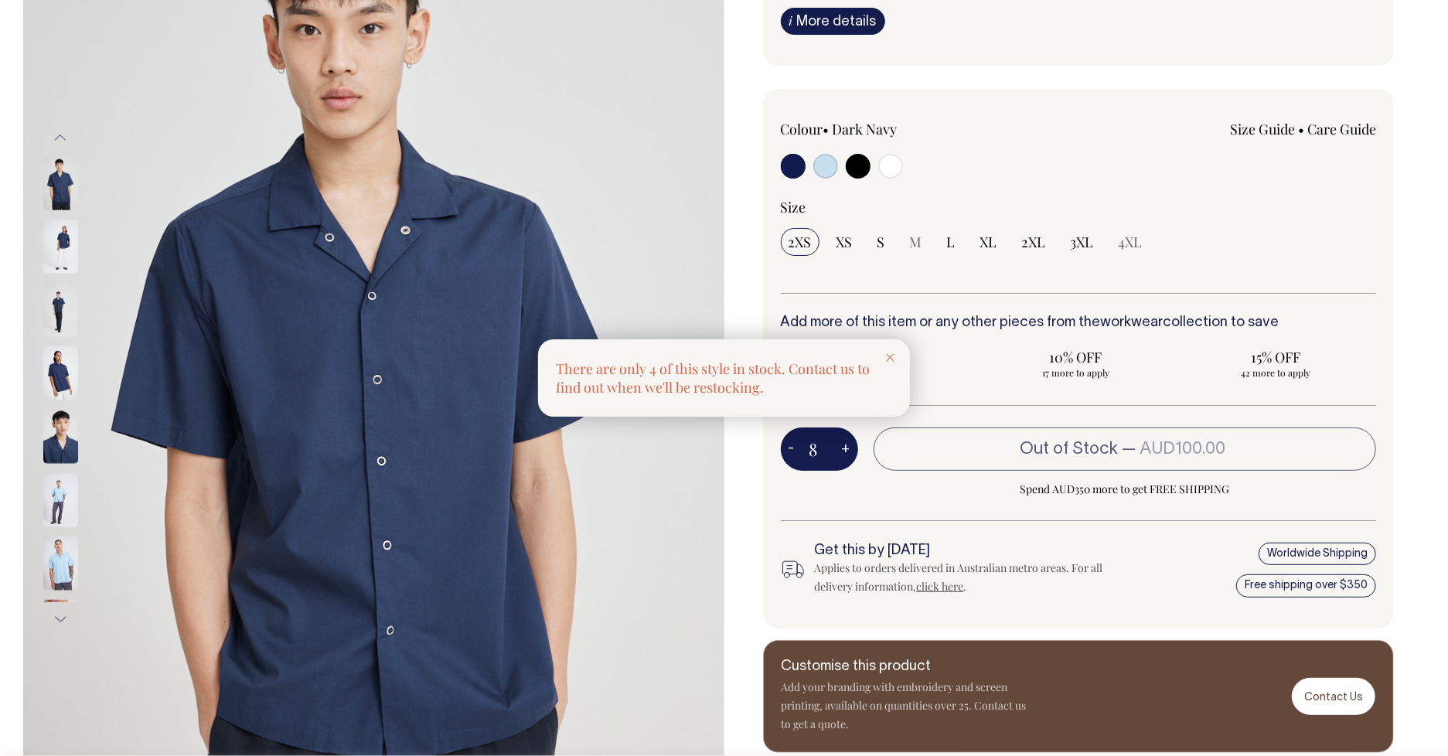
click at [790, 452] on div at bounding box center [724, 378] width 1448 height 756
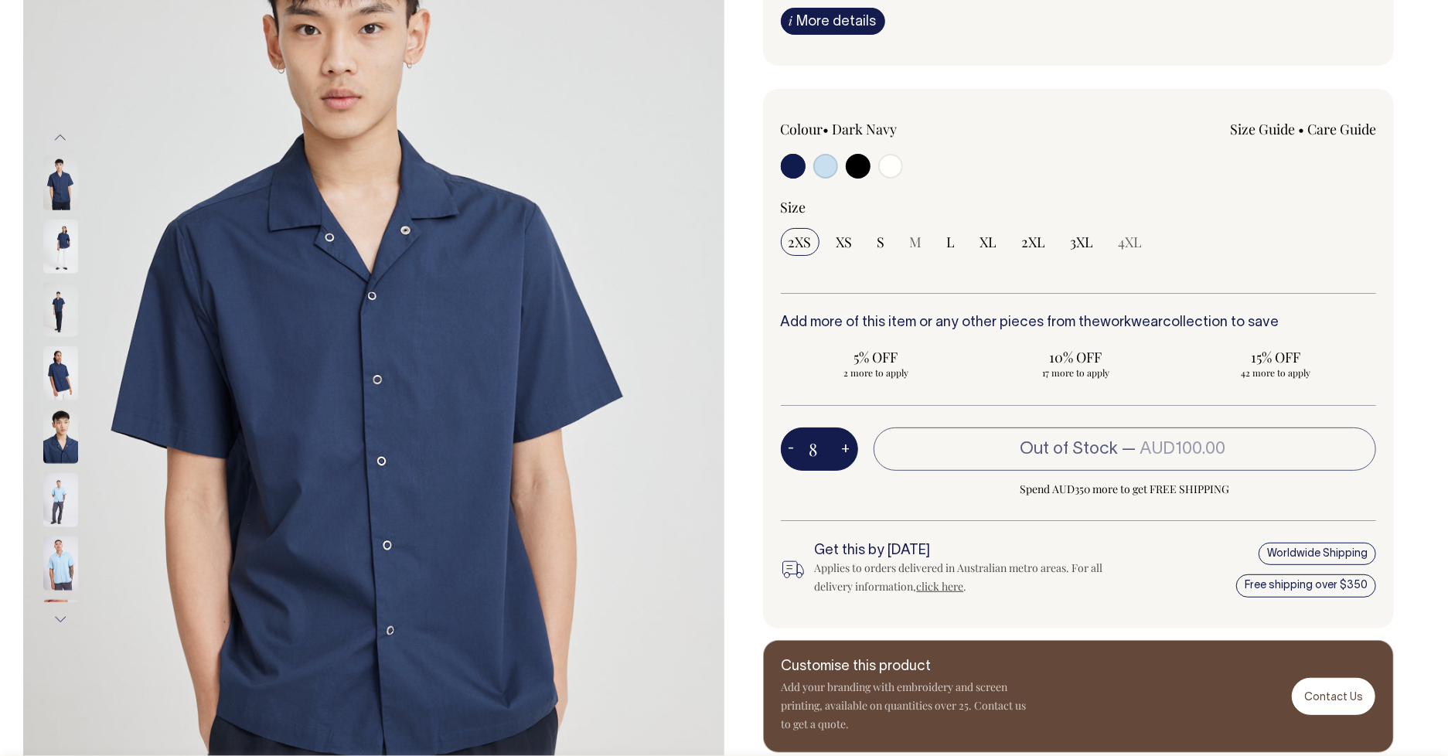
click at [790, 452] on button "-" at bounding box center [792, 449] width 22 height 31
type input "7"
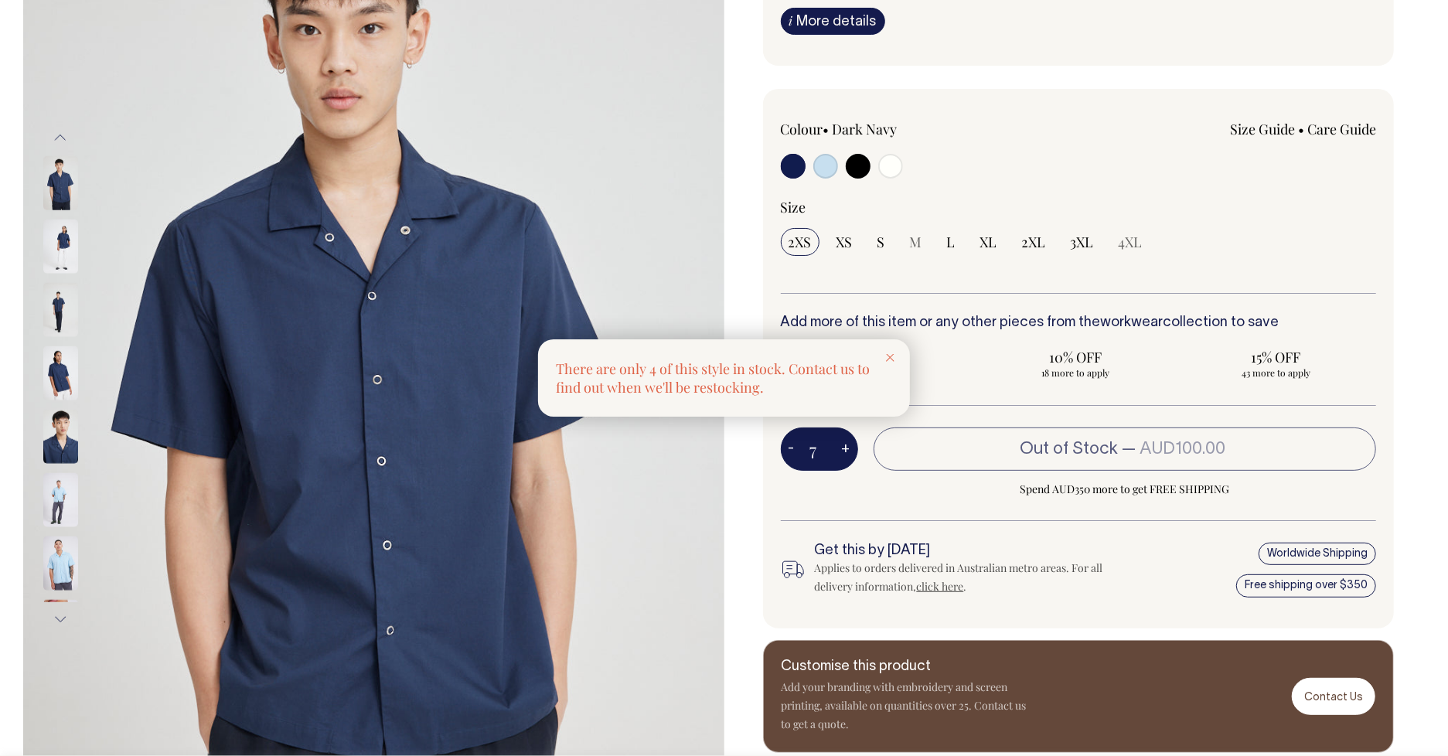
click at [790, 452] on div at bounding box center [724, 378] width 1448 height 756
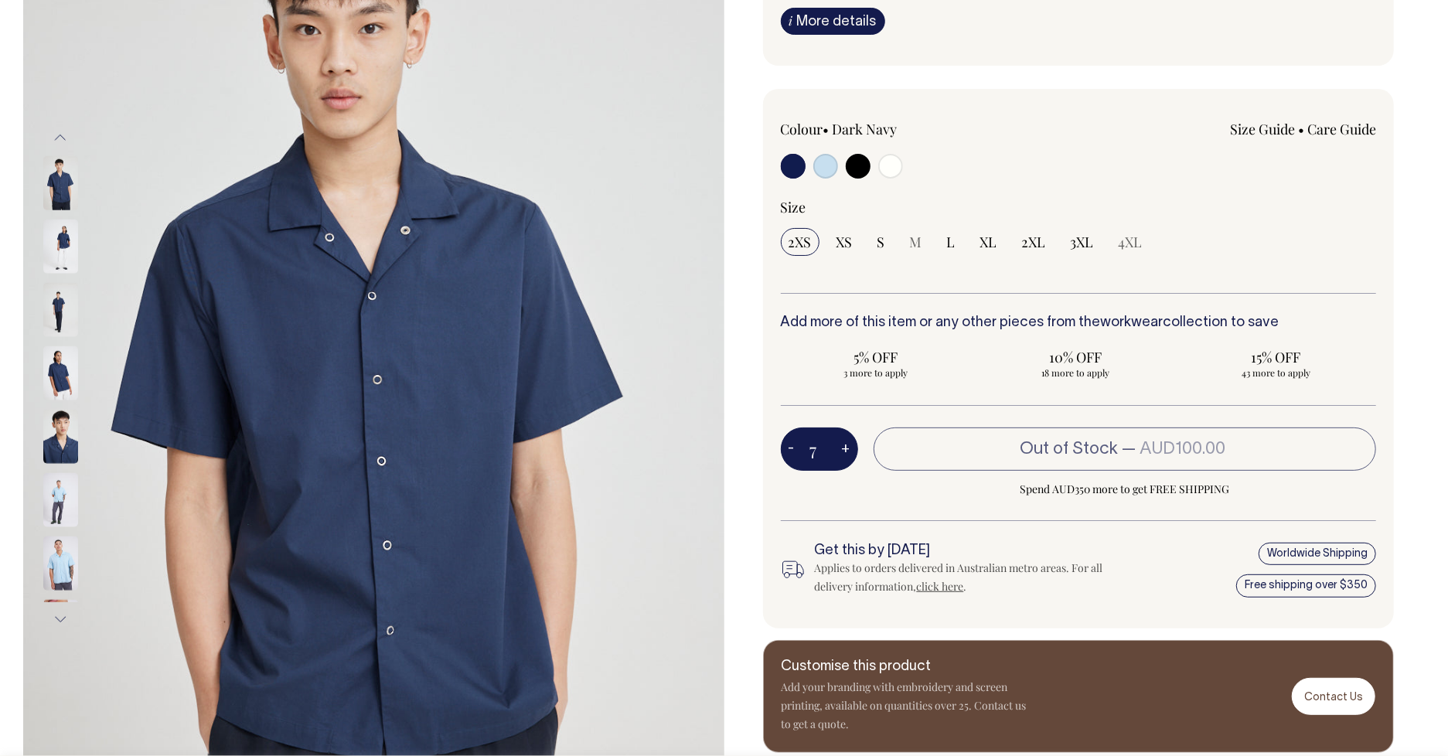
click at [790, 452] on button "-" at bounding box center [792, 449] width 22 height 31
type input "6"
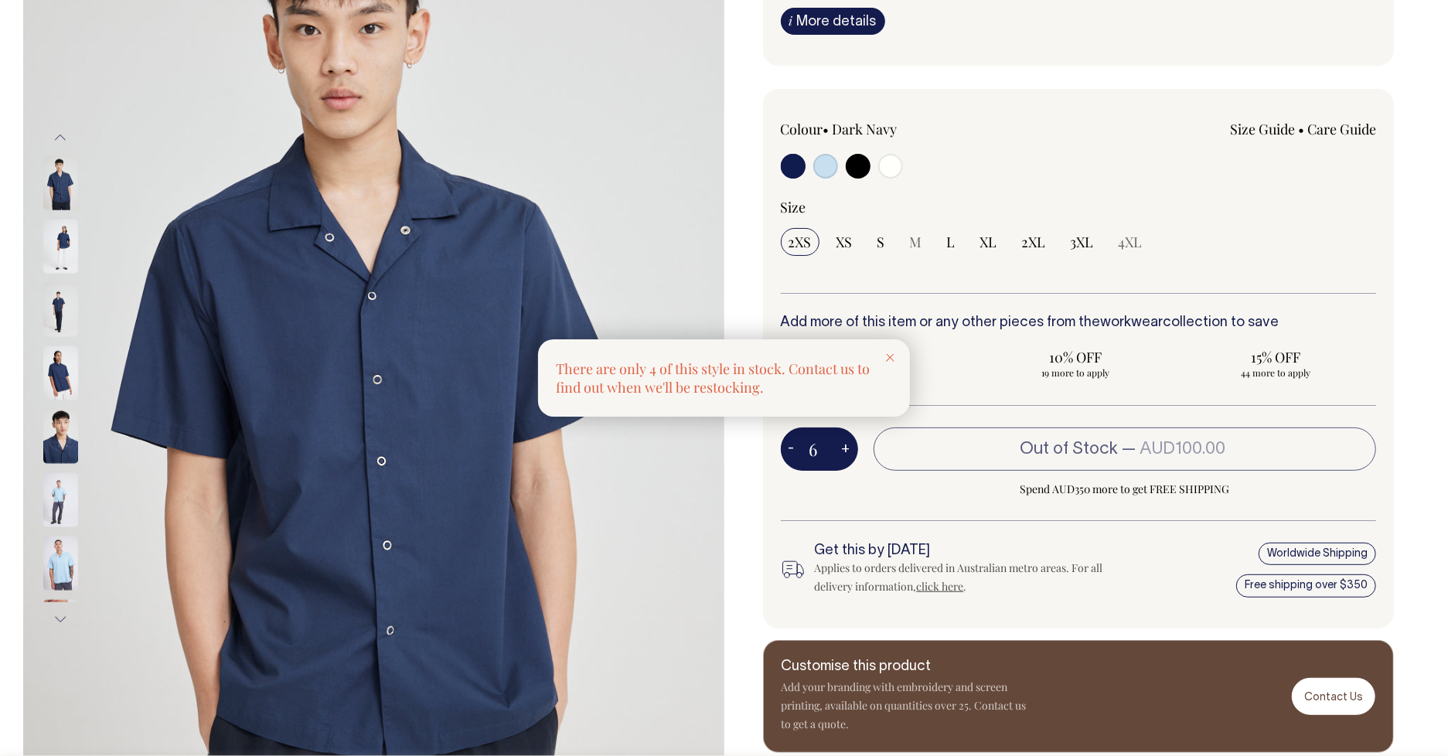
click at [790, 452] on div at bounding box center [724, 378] width 1448 height 756
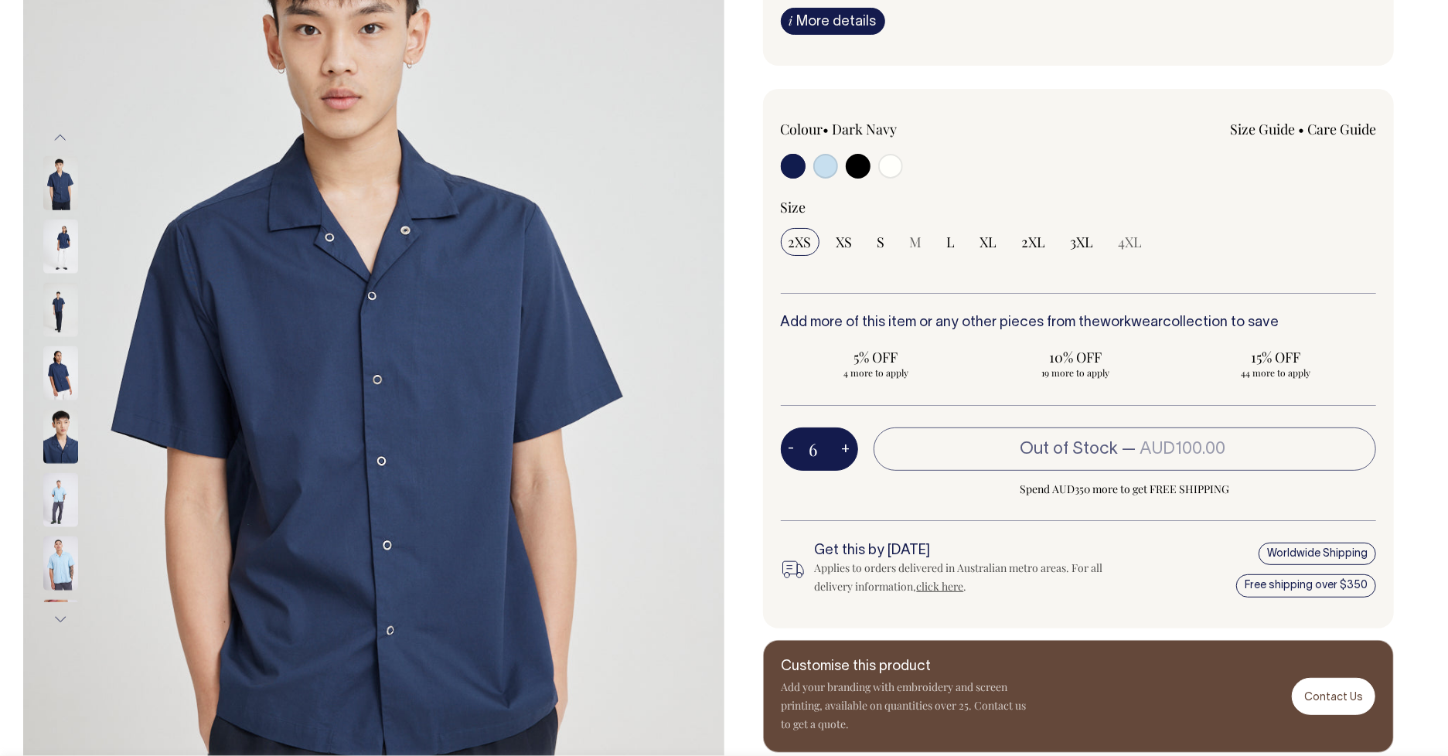
click at [790, 452] on button "-" at bounding box center [792, 449] width 22 height 31
type input "5"
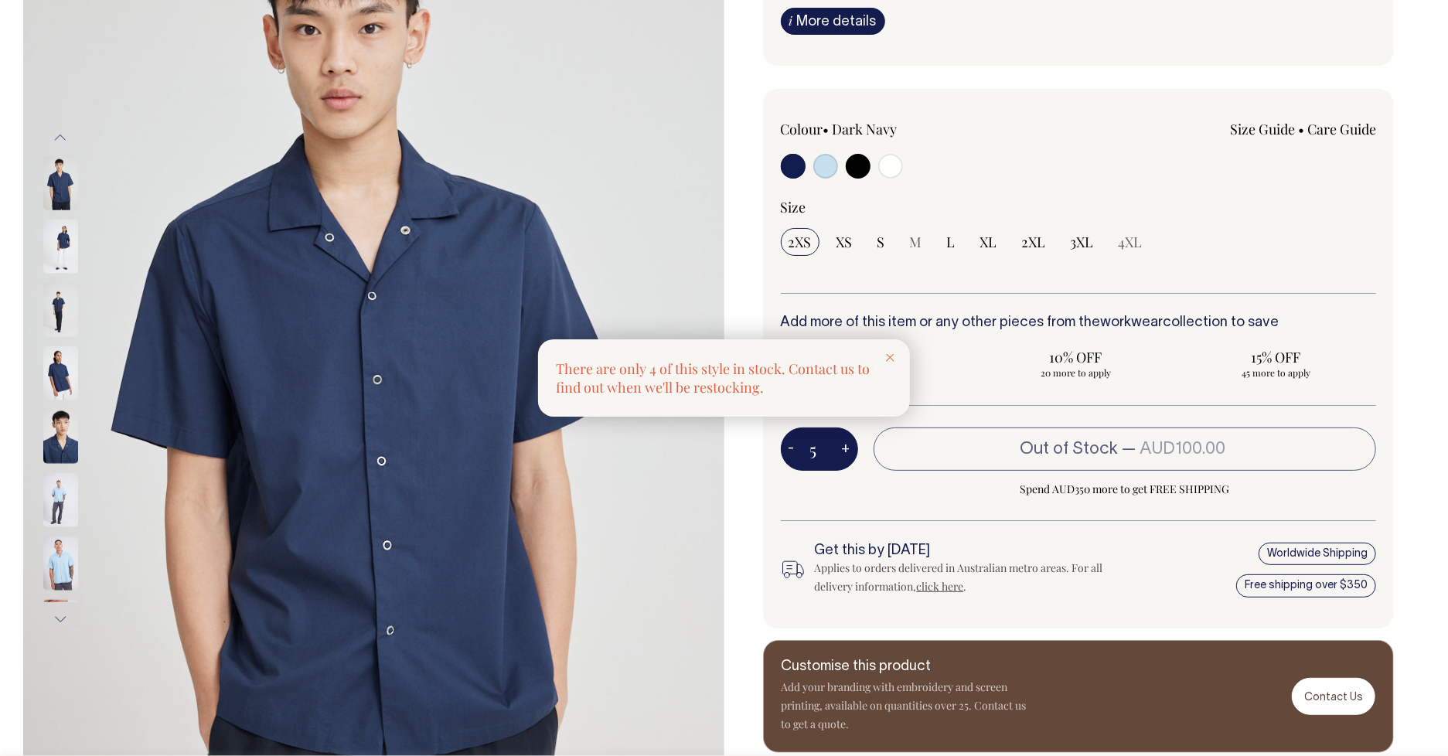
click at [791, 449] on div at bounding box center [724, 378] width 1448 height 756
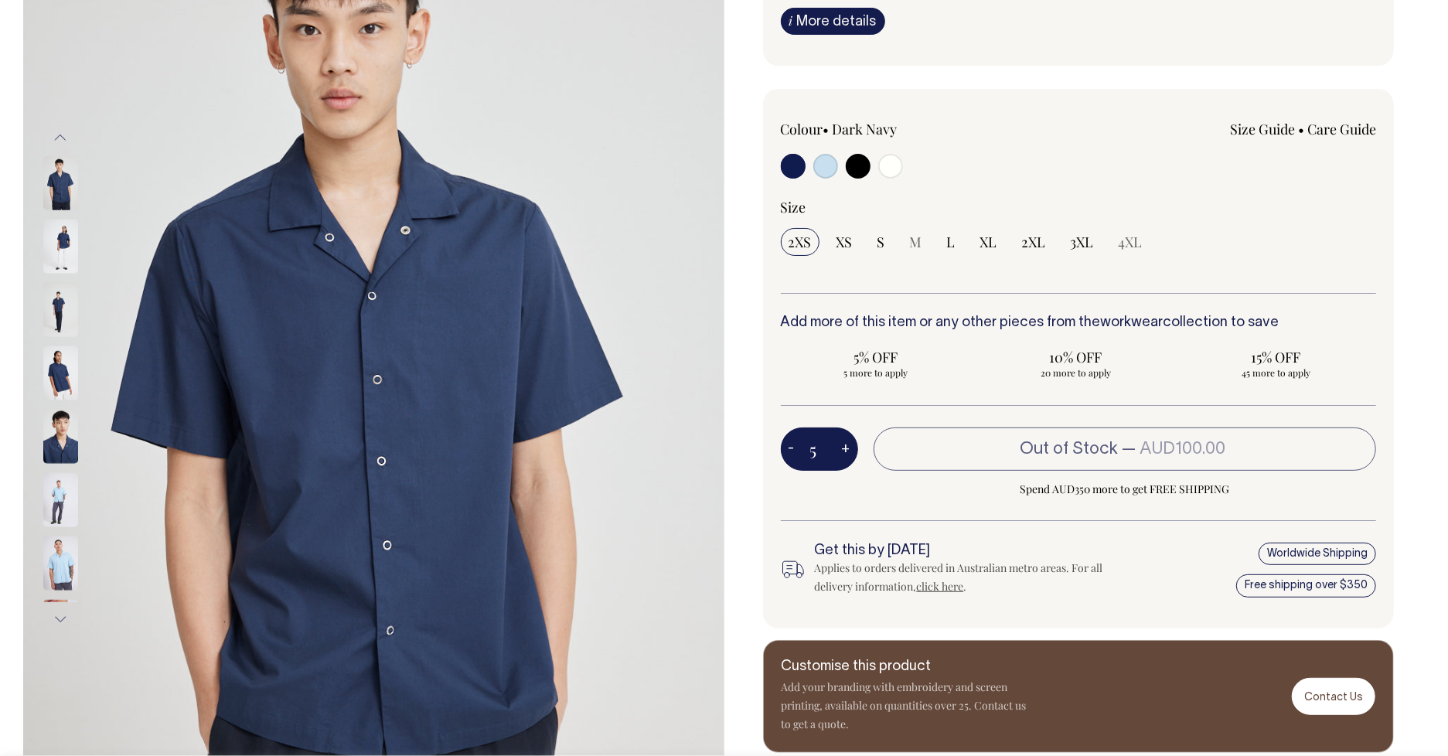
click at [791, 449] on button "-" at bounding box center [792, 449] width 22 height 31
type input "4"
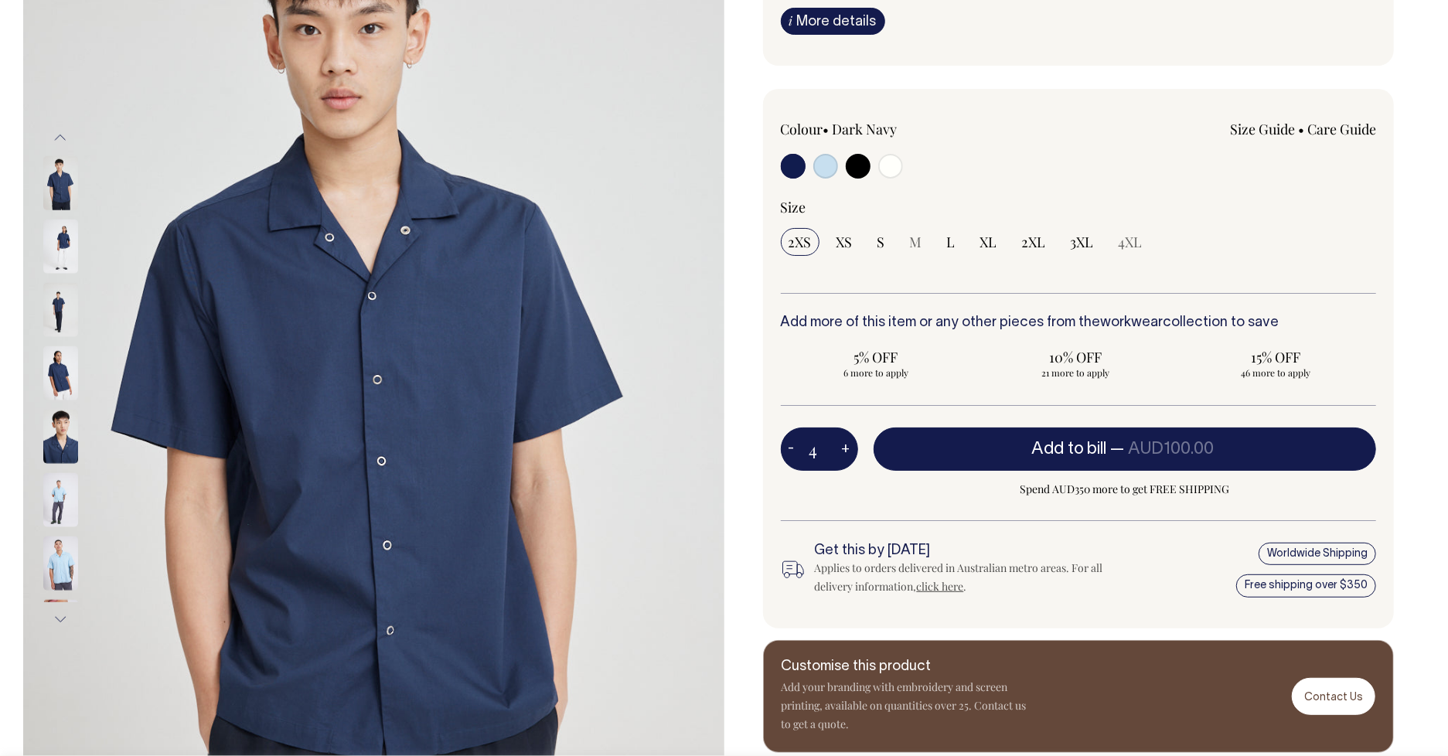
click at [793, 444] on button "-" at bounding box center [792, 449] width 22 height 31
type input "3"
click at [793, 444] on button "-" at bounding box center [792, 449] width 22 height 31
type input "2"
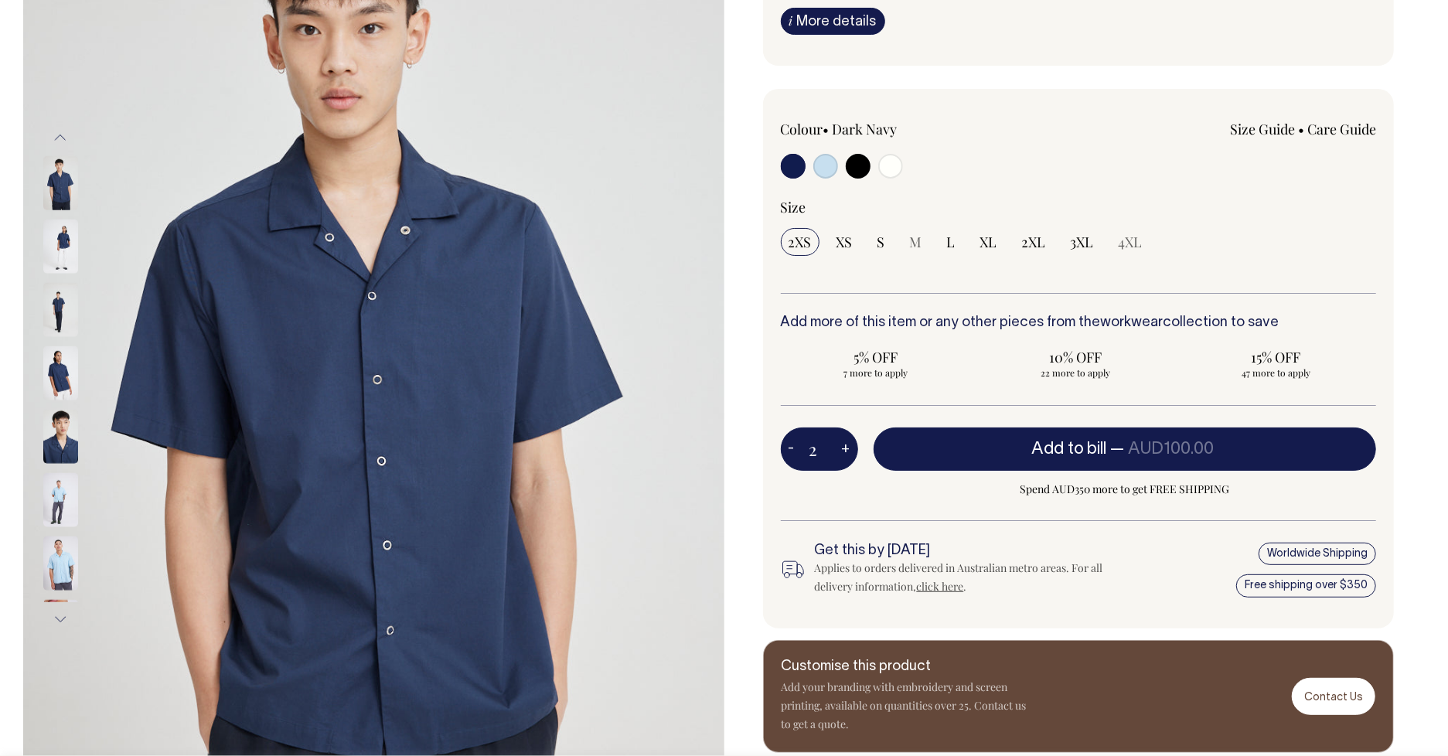
type input "2"
click at [793, 444] on button "-" at bounding box center [792, 449] width 22 height 31
type input "1"
click at [793, 444] on button "-" at bounding box center [792, 449] width 22 height 31
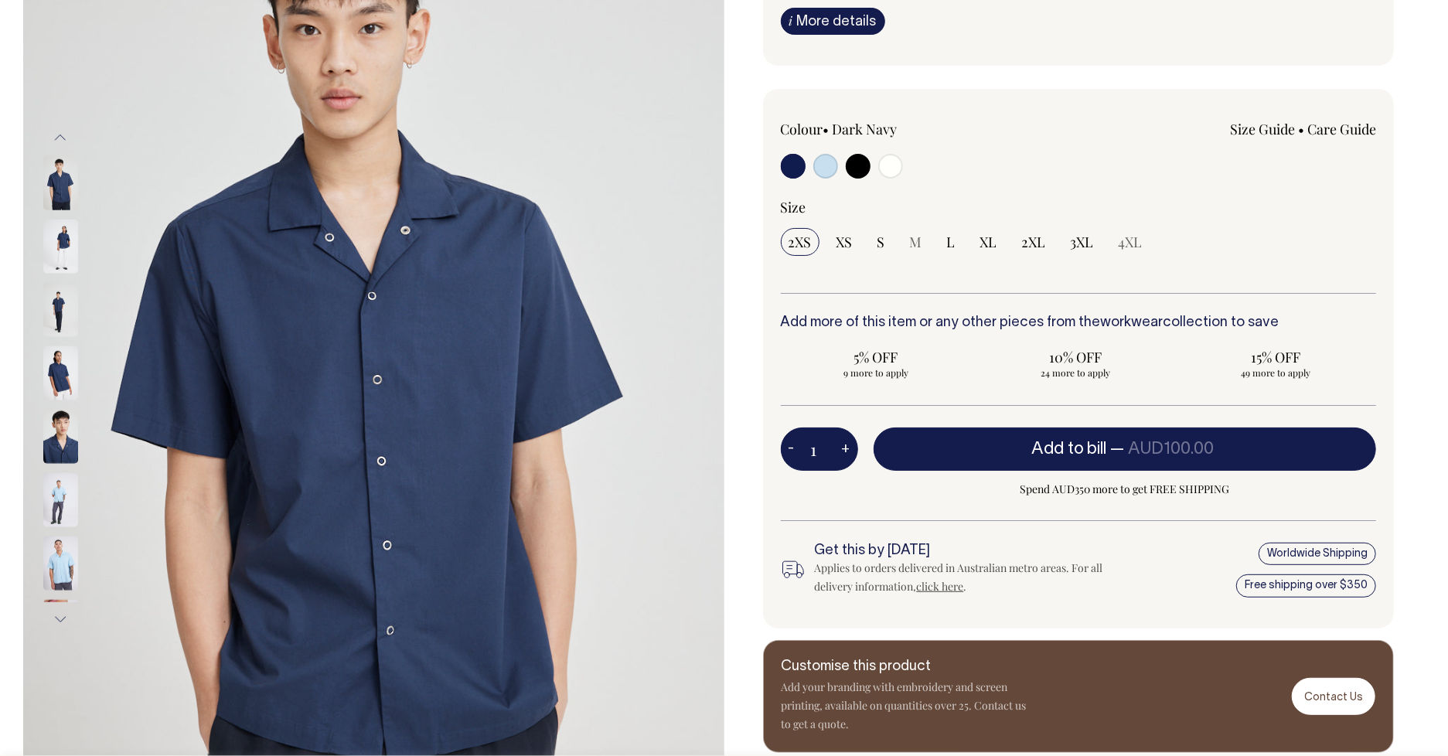
click at [793, 444] on button "-" at bounding box center [792, 449] width 22 height 31
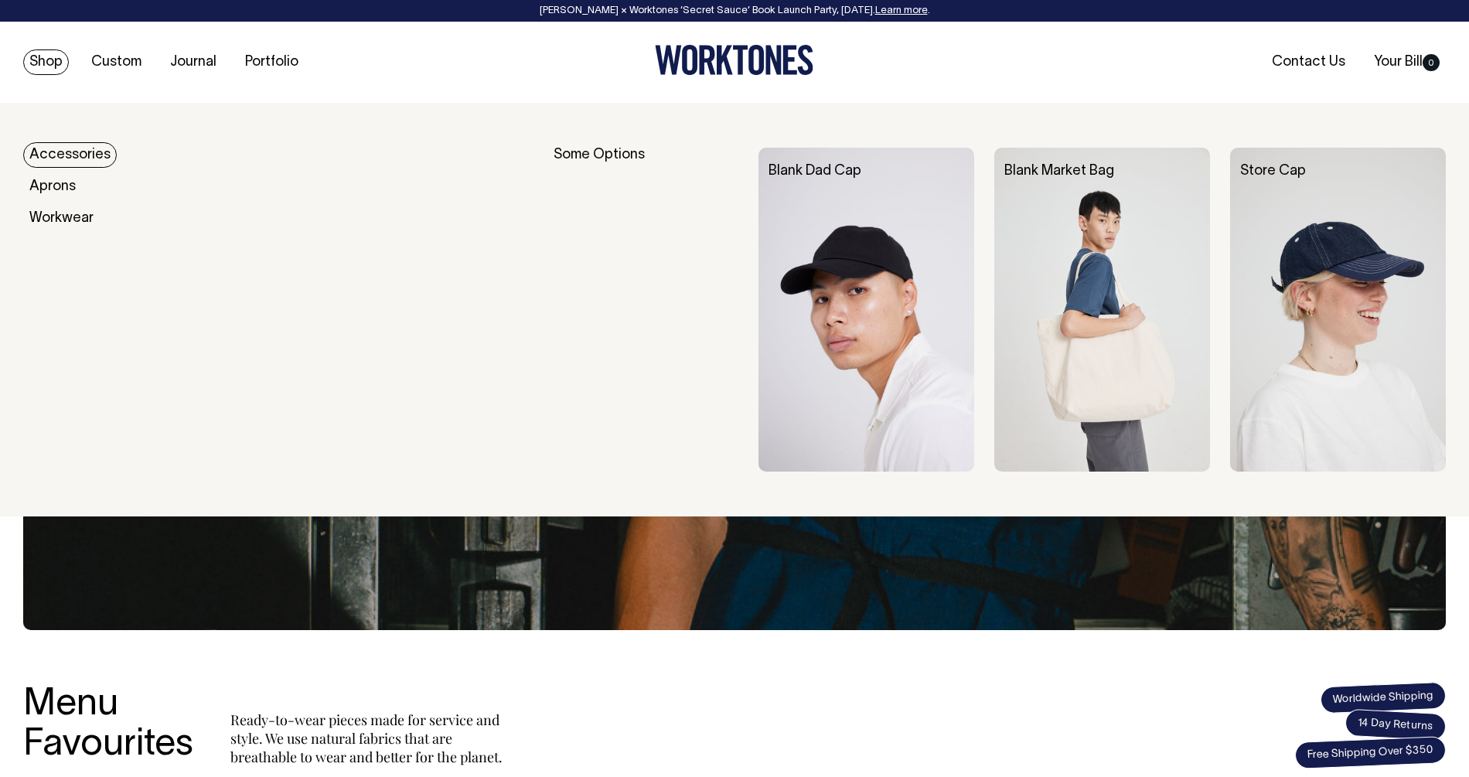
click at [67, 154] on link "Accessories" at bounding box center [70, 155] width 94 height 26
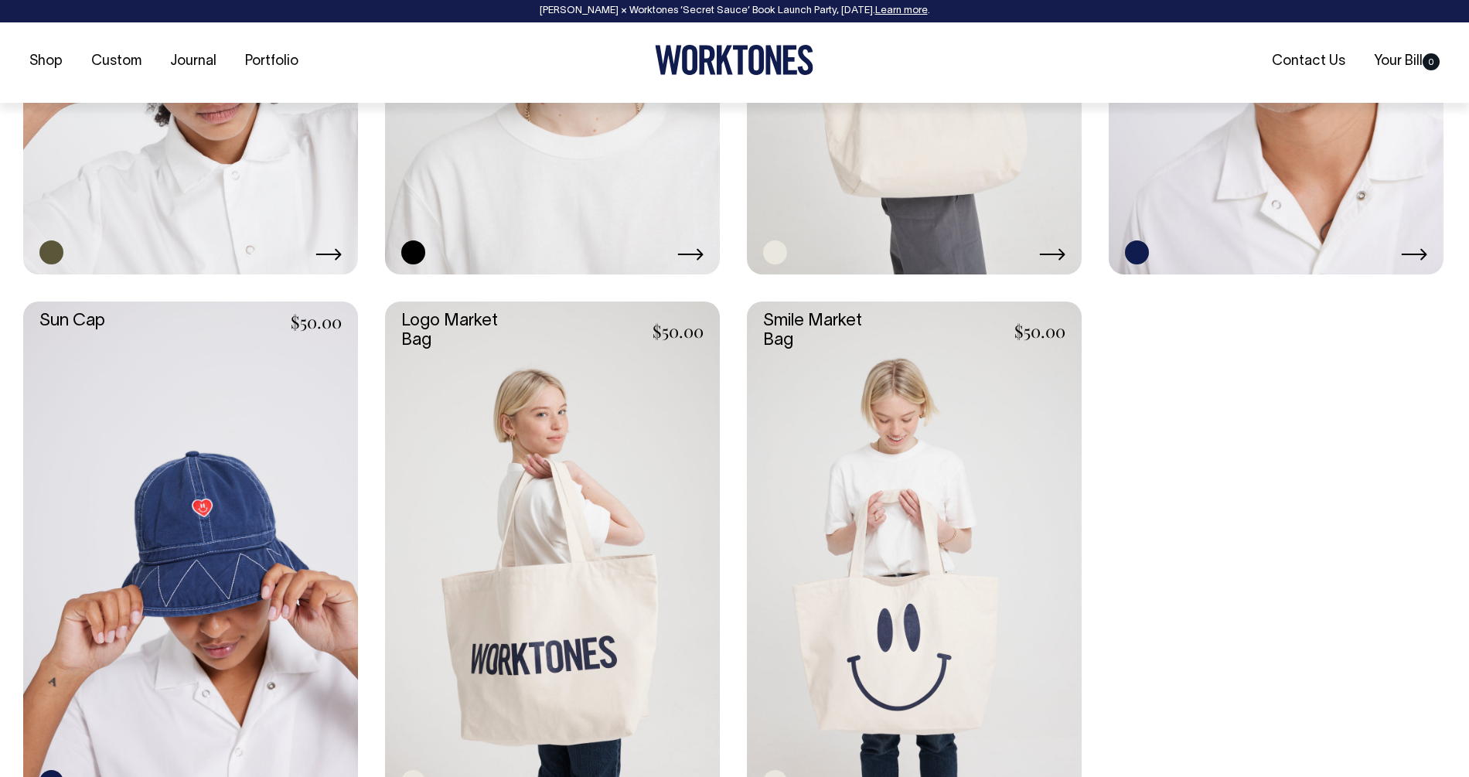
scroll to position [1527, 0]
